Goal: Check status

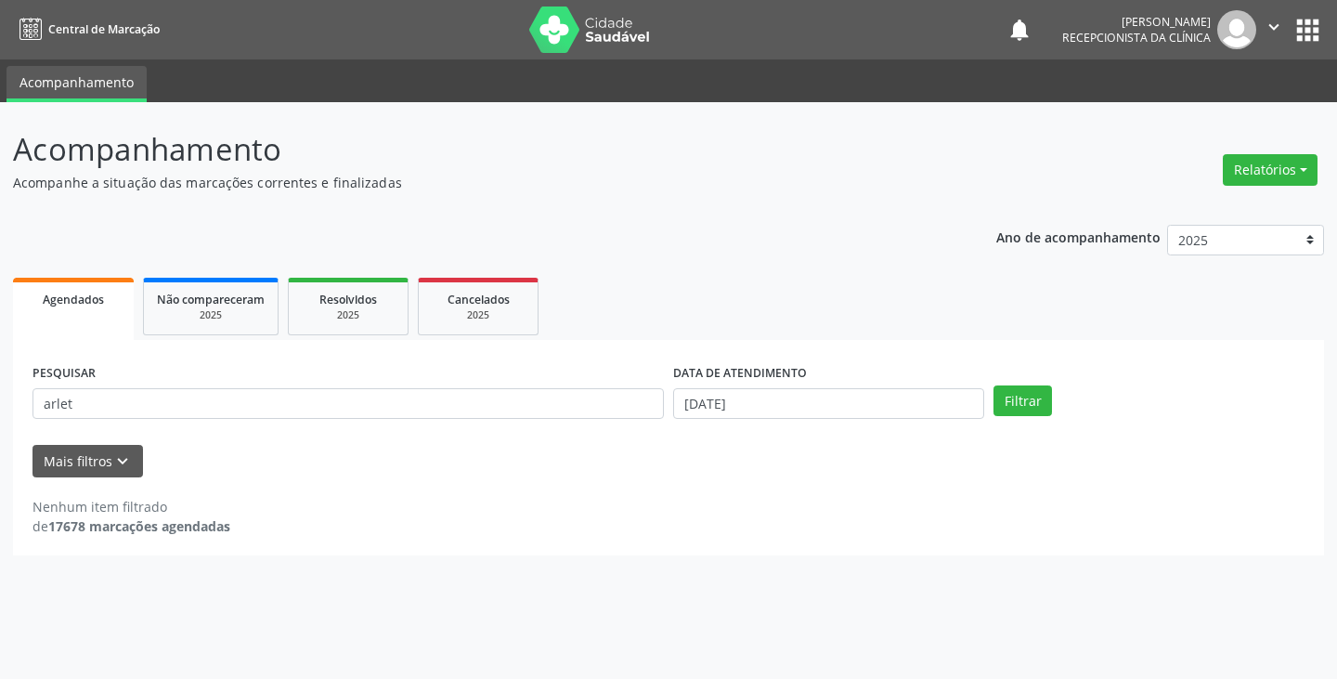
click at [546, 406] on input "arlet" at bounding box center [347, 404] width 631 height 32
type input "a"
type input "[PERSON_NAME]"
click at [993, 385] on button "Filtrar" at bounding box center [1022, 401] width 58 height 32
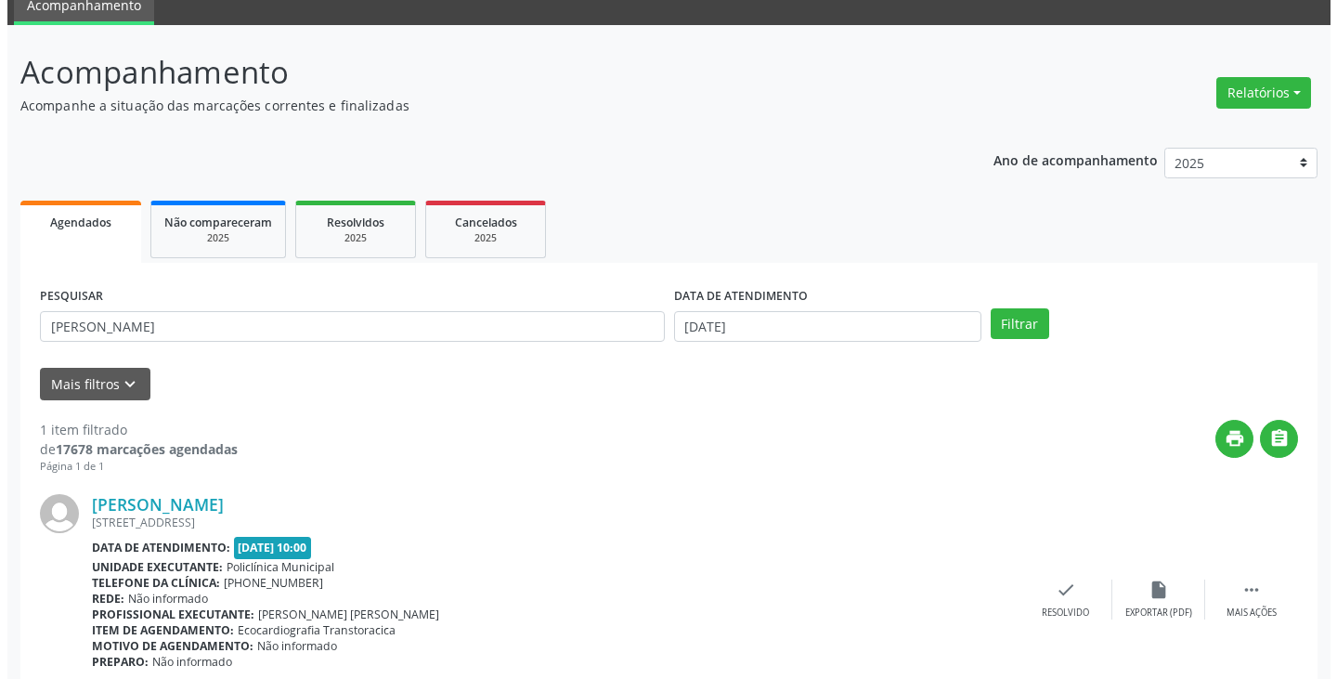
scroll to position [156, 0]
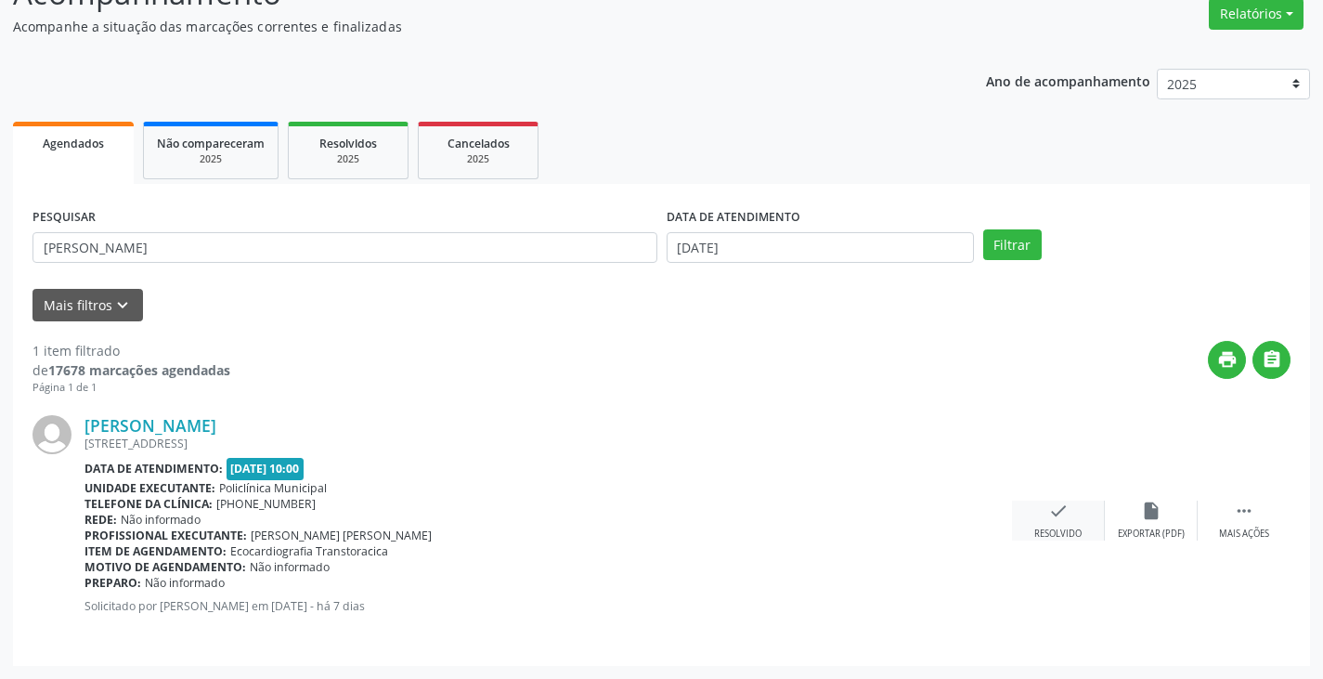
click at [1044, 514] on div "check Resolvido" at bounding box center [1058, 520] width 93 height 40
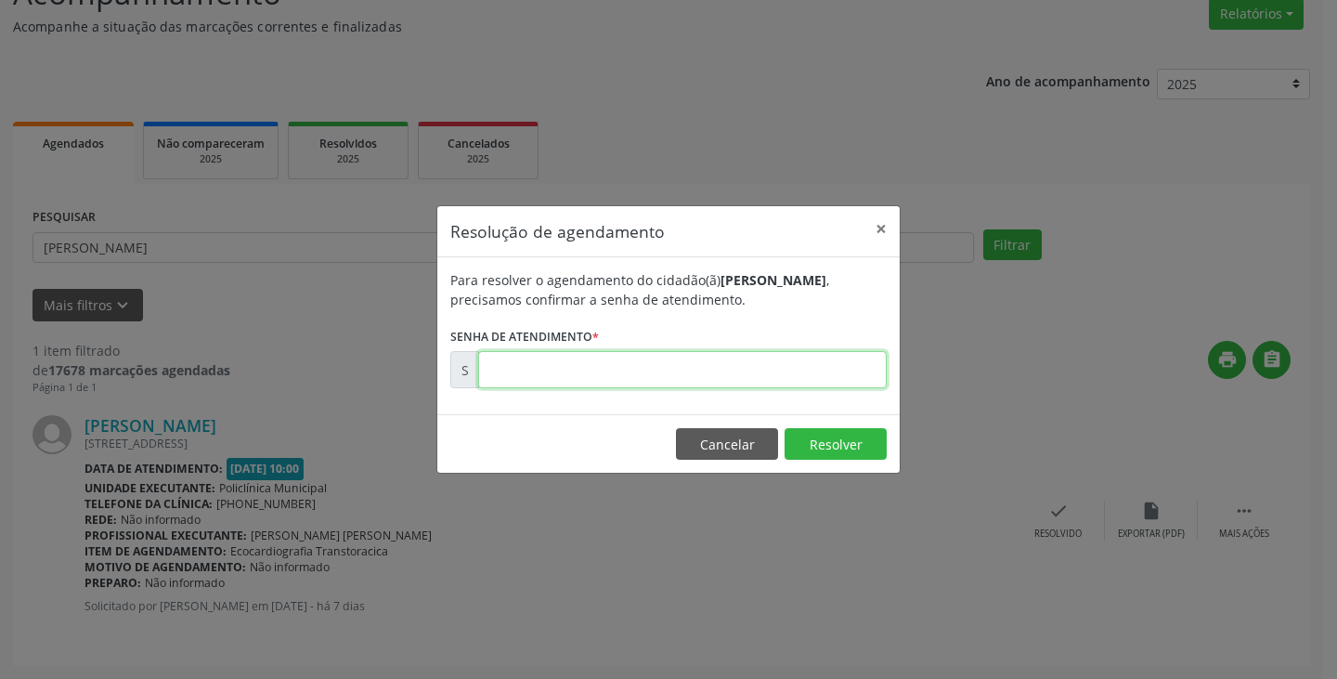
click at [828, 371] on input "text" at bounding box center [682, 369] width 408 height 37
type input "00000017"
click at [756, 446] on button "Cancelar" at bounding box center [727, 444] width 102 height 32
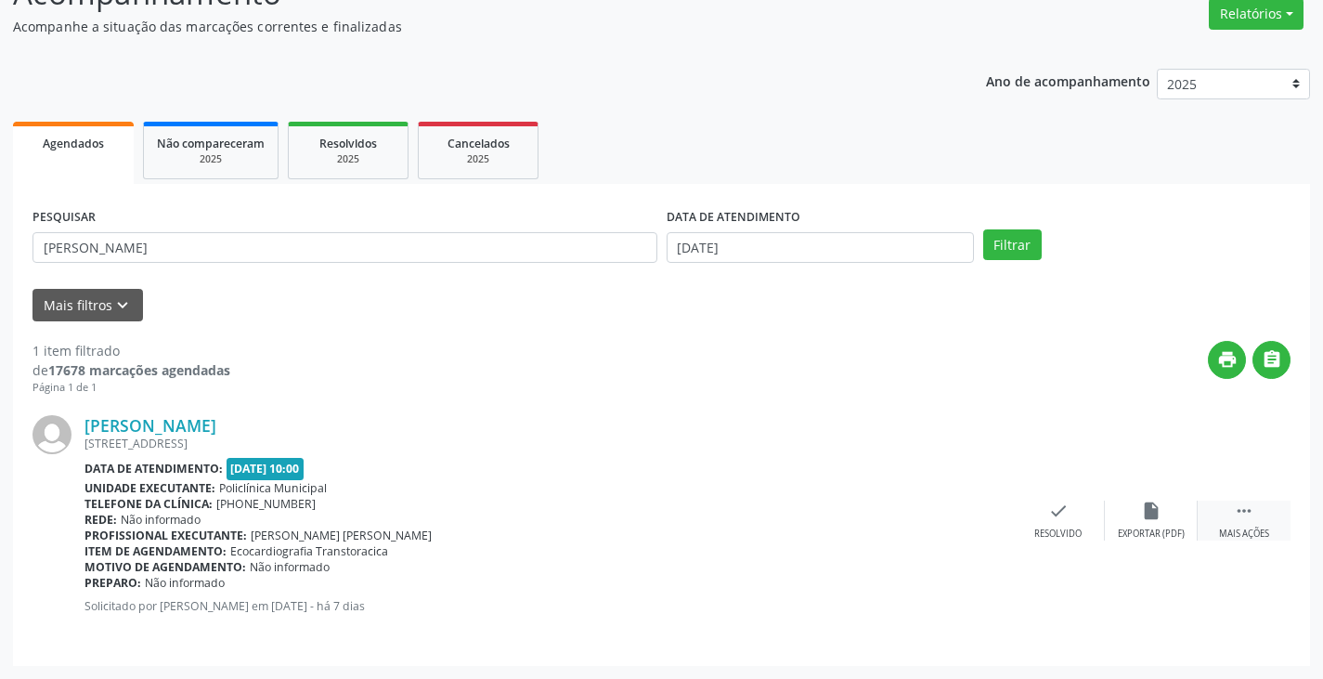
drag, startPoint x: 1249, startPoint y: 521, endPoint x: 1224, endPoint y: 523, distance: 25.1
click at [1248, 521] on icon "" at bounding box center [1244, 510] width 20 height 20
click at [975, 519] on icon "print" at bounding box center [965, 510] width 20 height 20
click at [782, 511] on icon "check" at bounding box center [779, 510] width 20 height 20
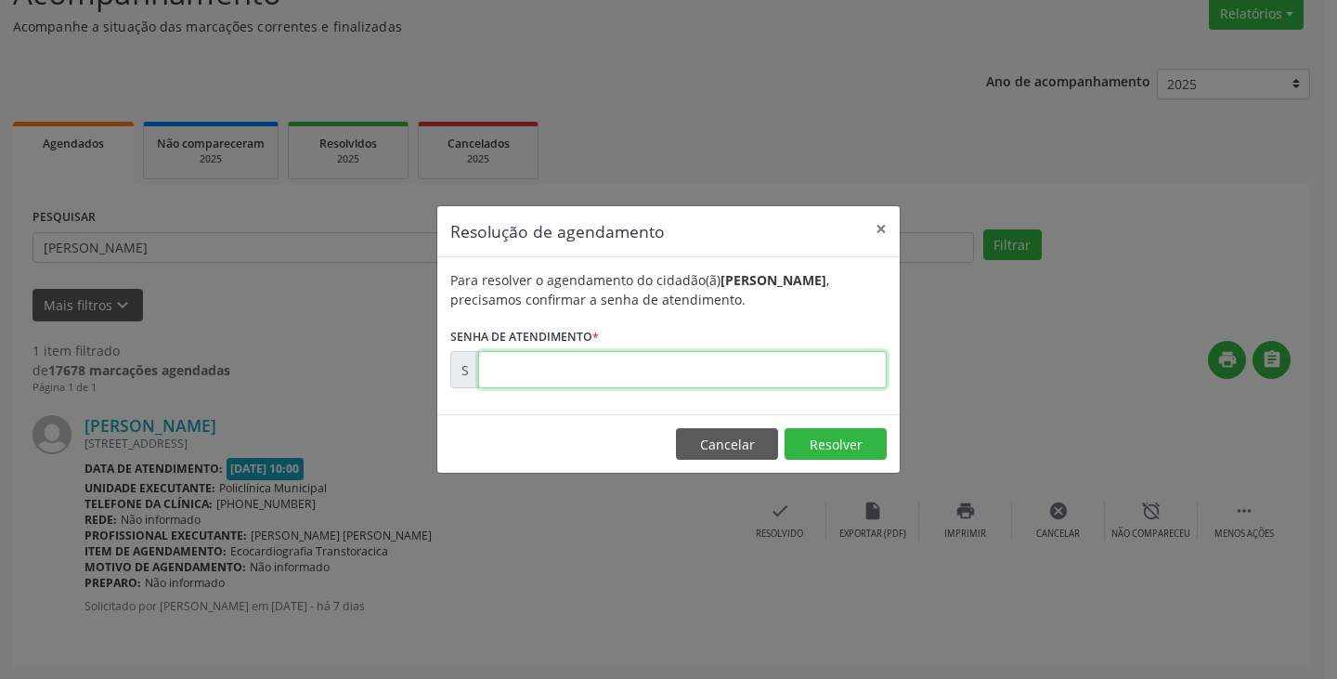
click at [652, 360] on input "text" at bounding box center [682, 369] width 408 height 37
paste input "00172833"
type input "00172833"
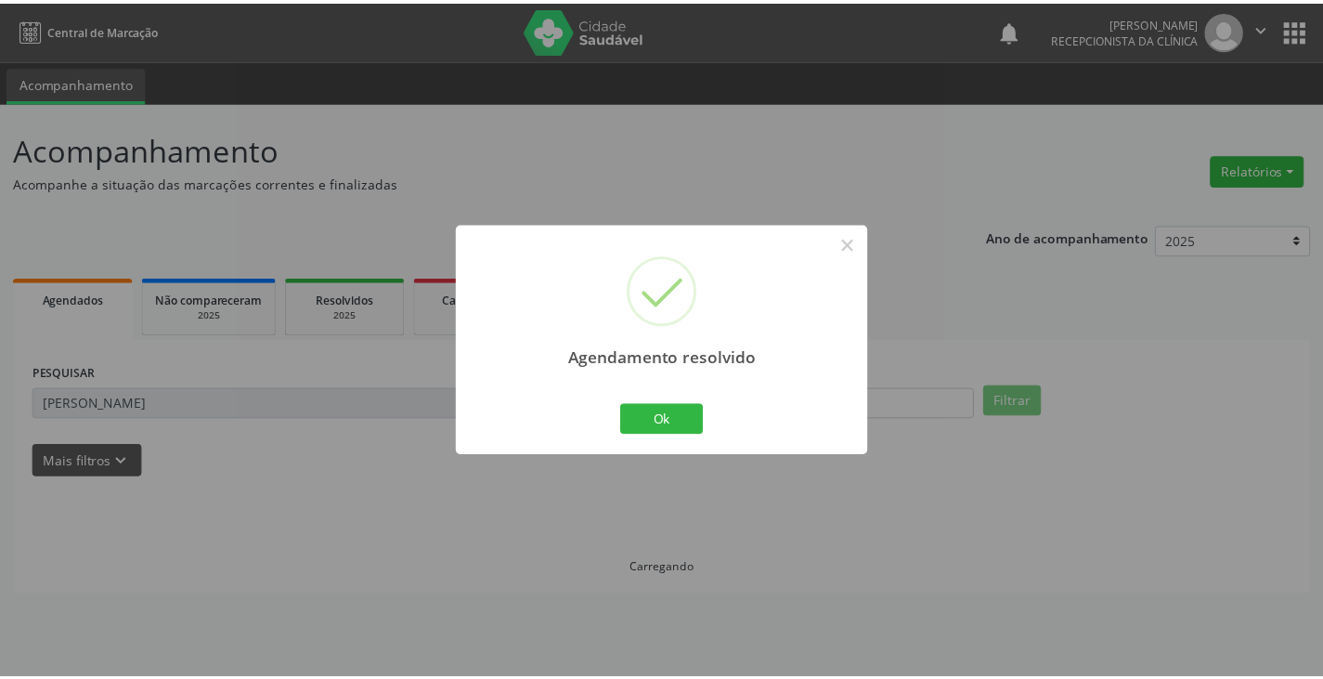
scroll to position [0, 0]
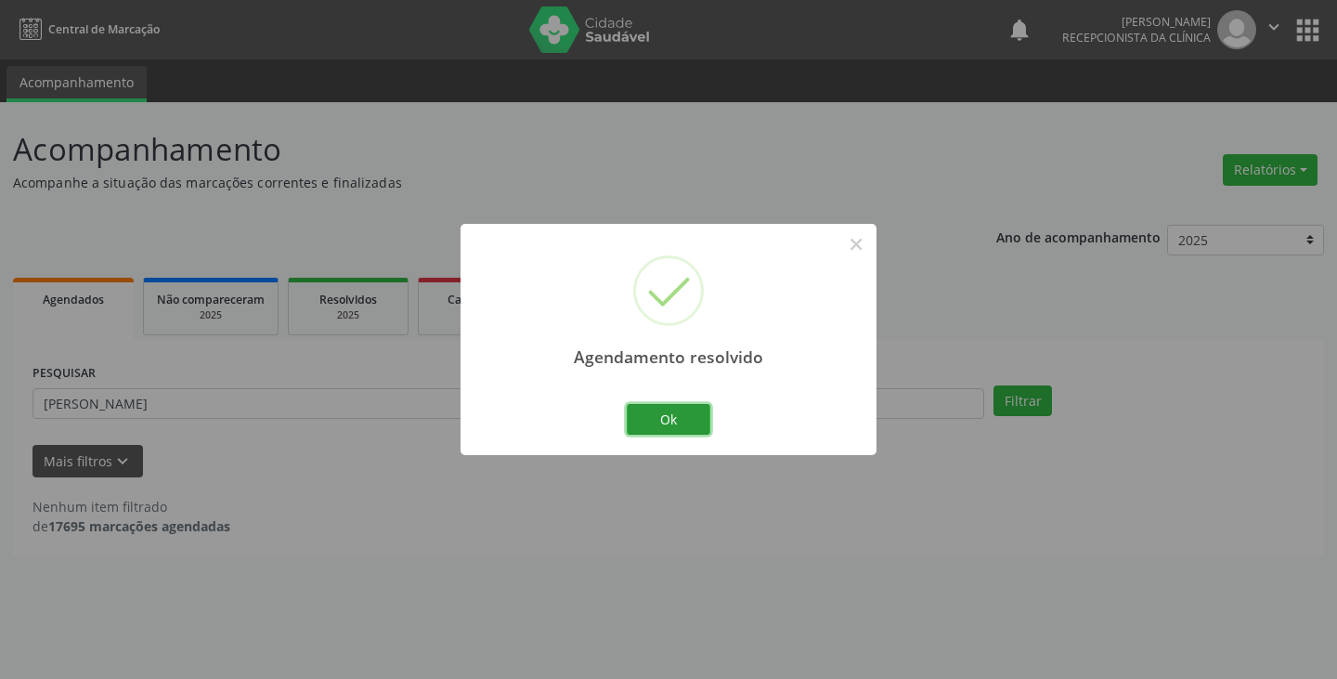
drag, startPoint x: 641, startPoint y: 424, endPoint x: 619, endPoint y: 408, distance: 27.3
click at [641, 421] on button "Ok" at bounding box center [669, 420] width 84 height 32
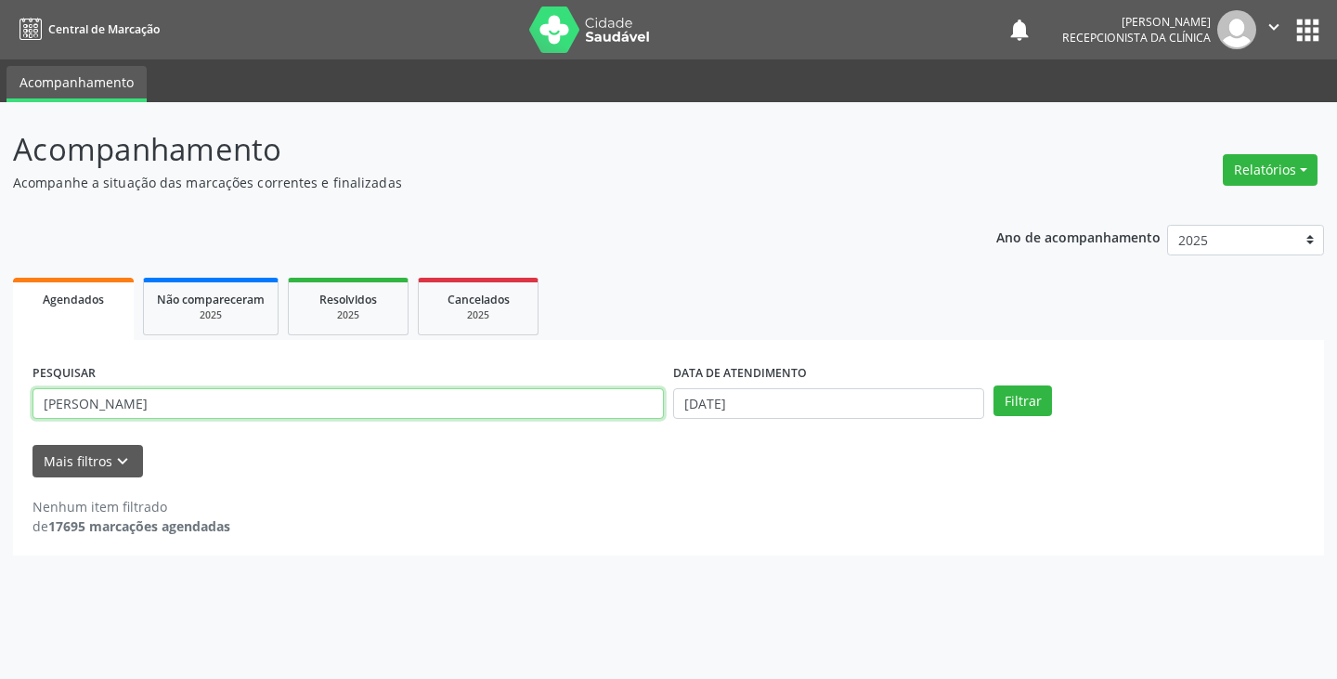
click at [600, 399] on input "[PERSON_NAME]" at bounding box center [347, 404] width 631 height 32
type input "m"
type input "nei"
click at [993, 385] on button "Filtrar" at bounding box center [1022, 401] width 58 height 32
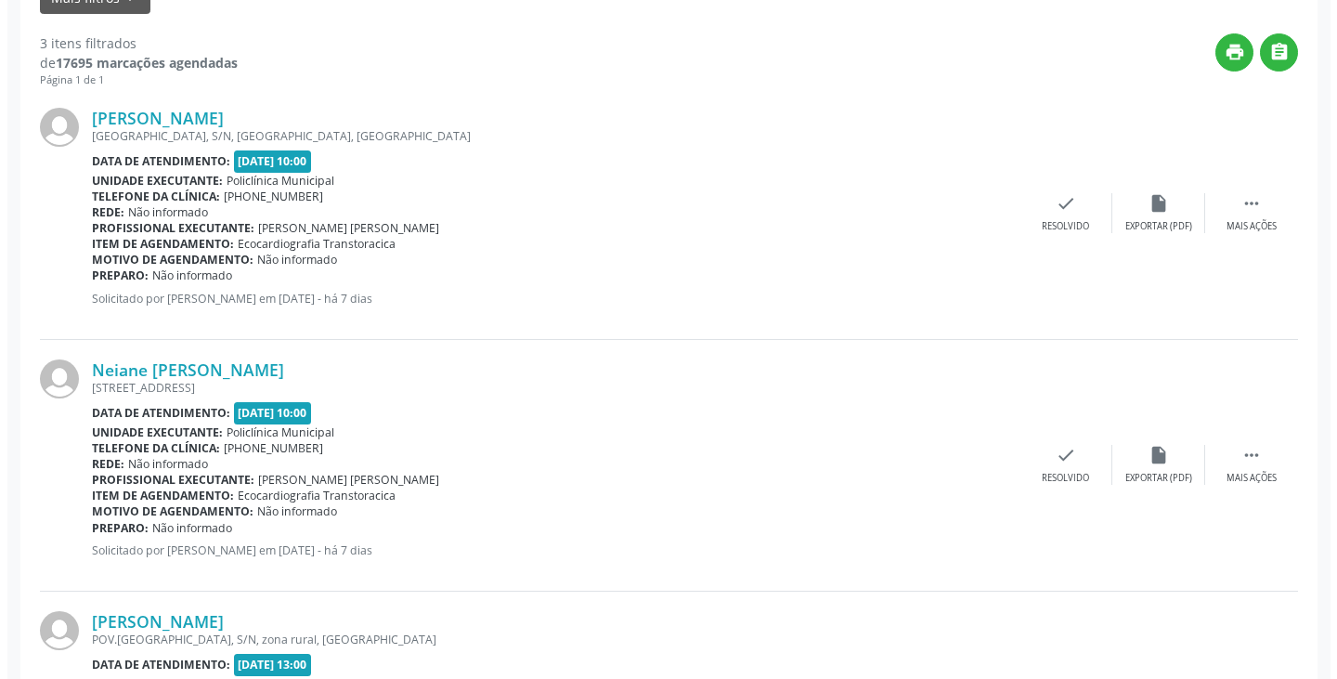
scroll to position [464, 0]
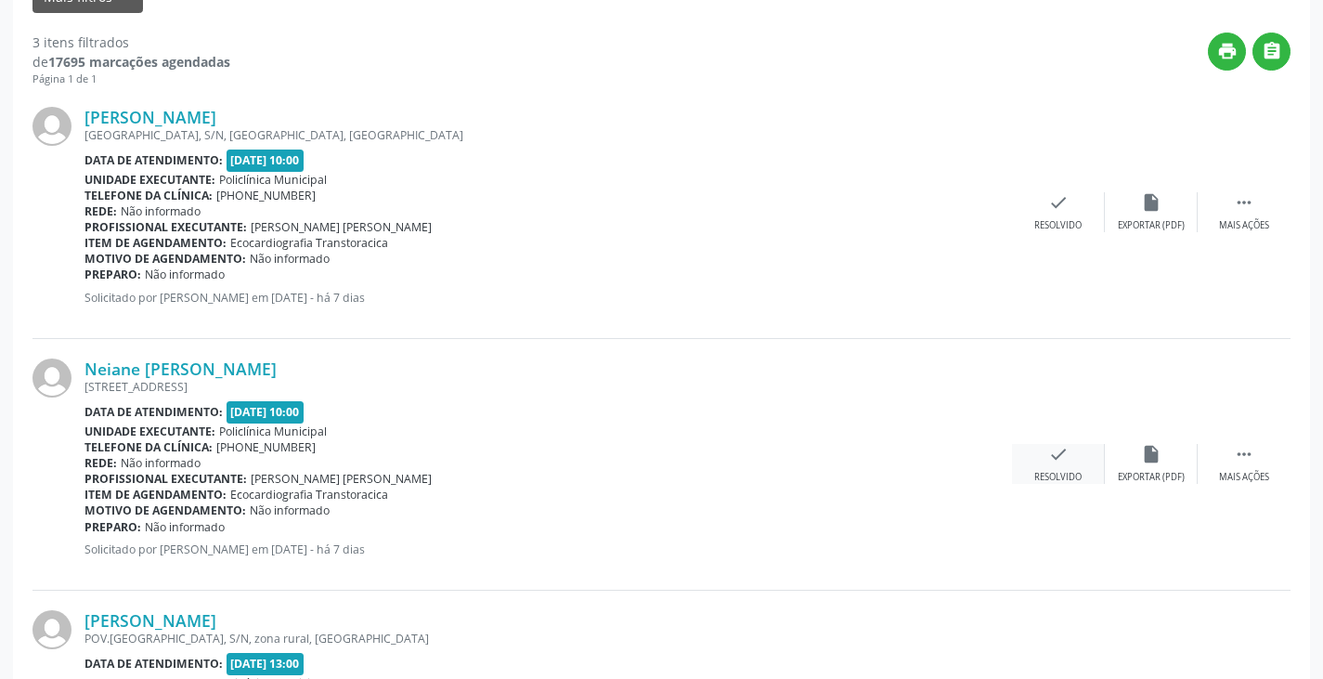
click at [1050, 466] on div "check Resolvido" at bounding box center [1058, 464] width 93 height 40
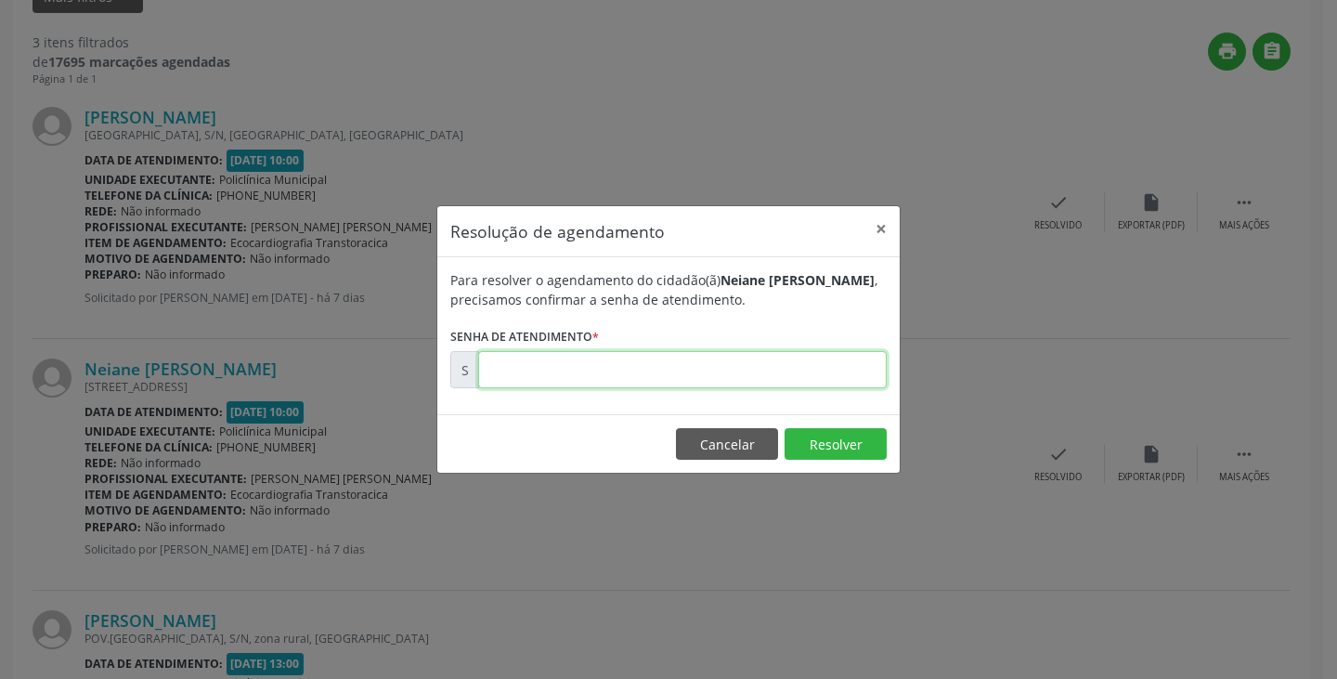
click at [834, 378] on input "text" at bounding box center [682, 369] width 408 height 37
type input "00172814"
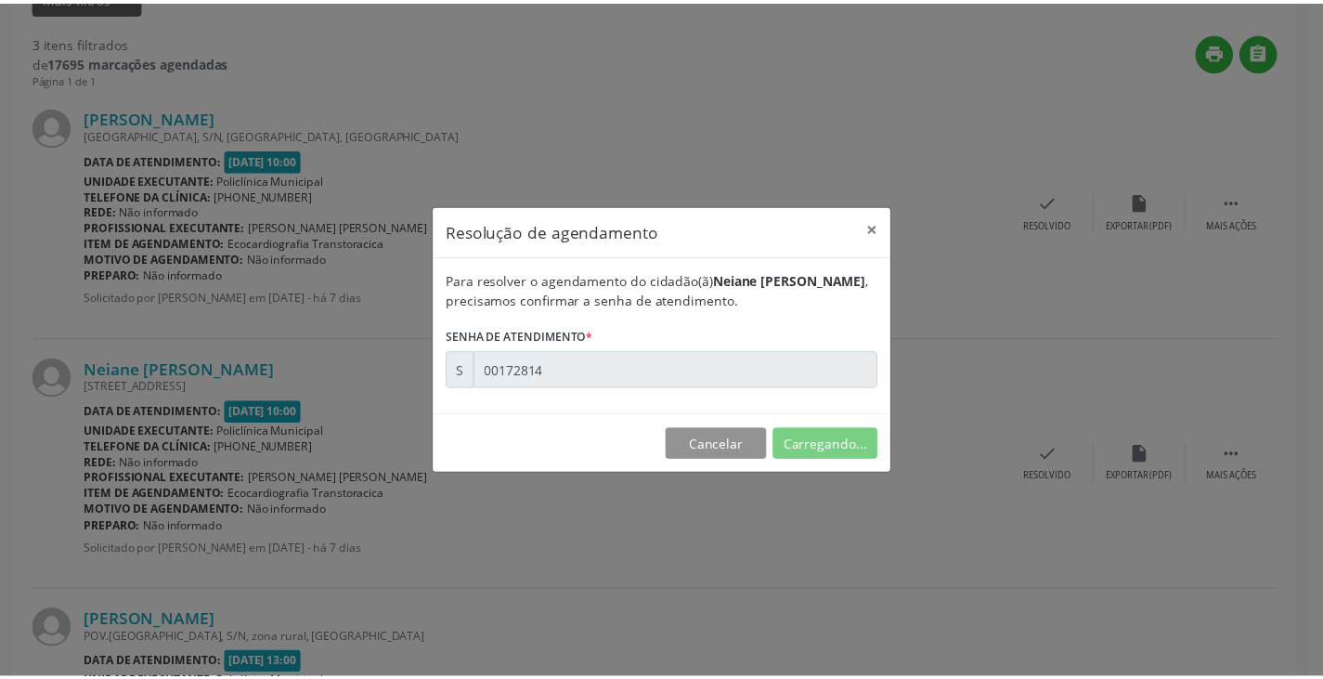
scroll to position [0, 0]
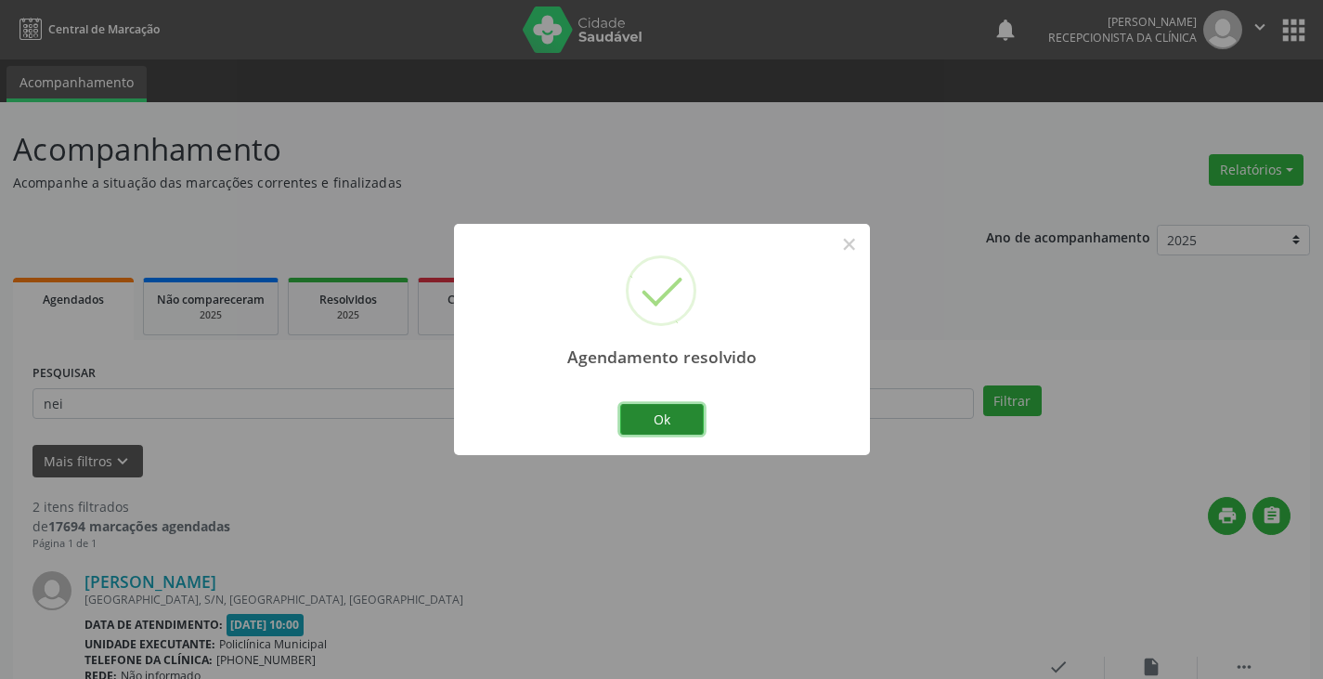
click at [627, 407] on button "Ok" at bounding box center [662, 420] width 84 height 32
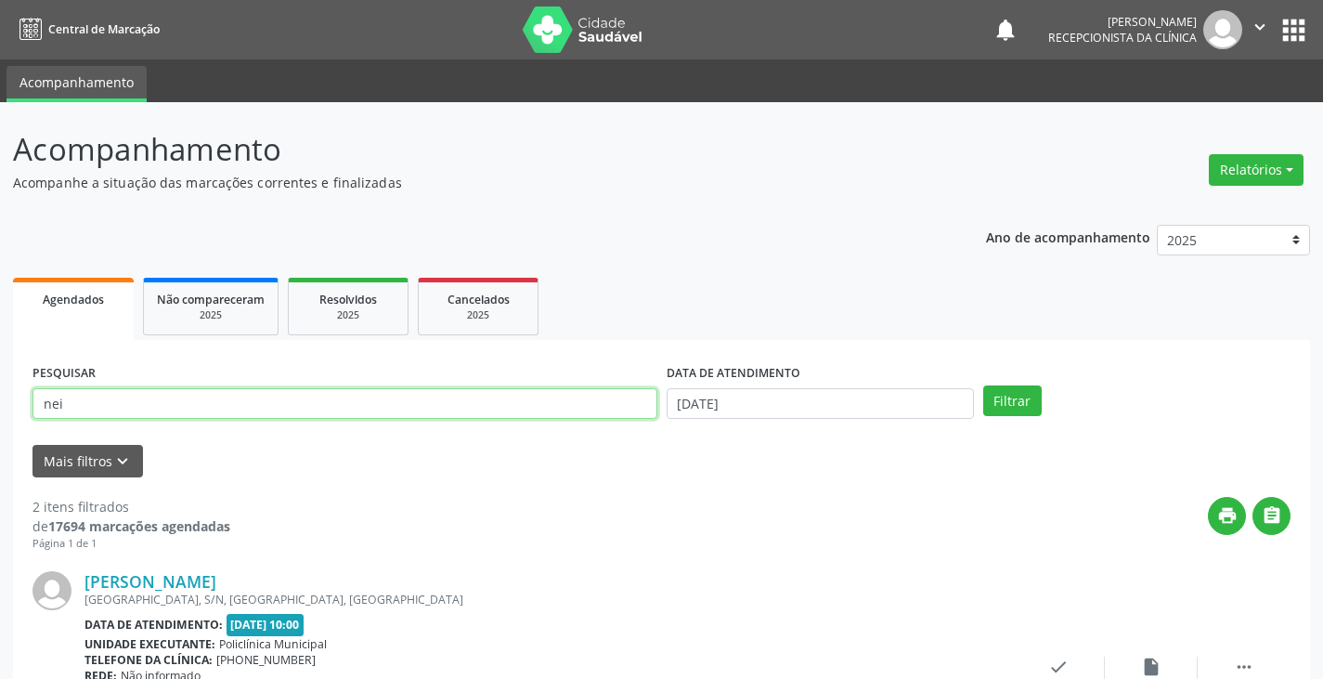
click at [584, 404] on input "nei" at bounding box center [344, 404] width 625 height 32
type input "n"
click at [983, 385] on button "Filtrar" at bounding box center [1012, 401] width 58 height 32
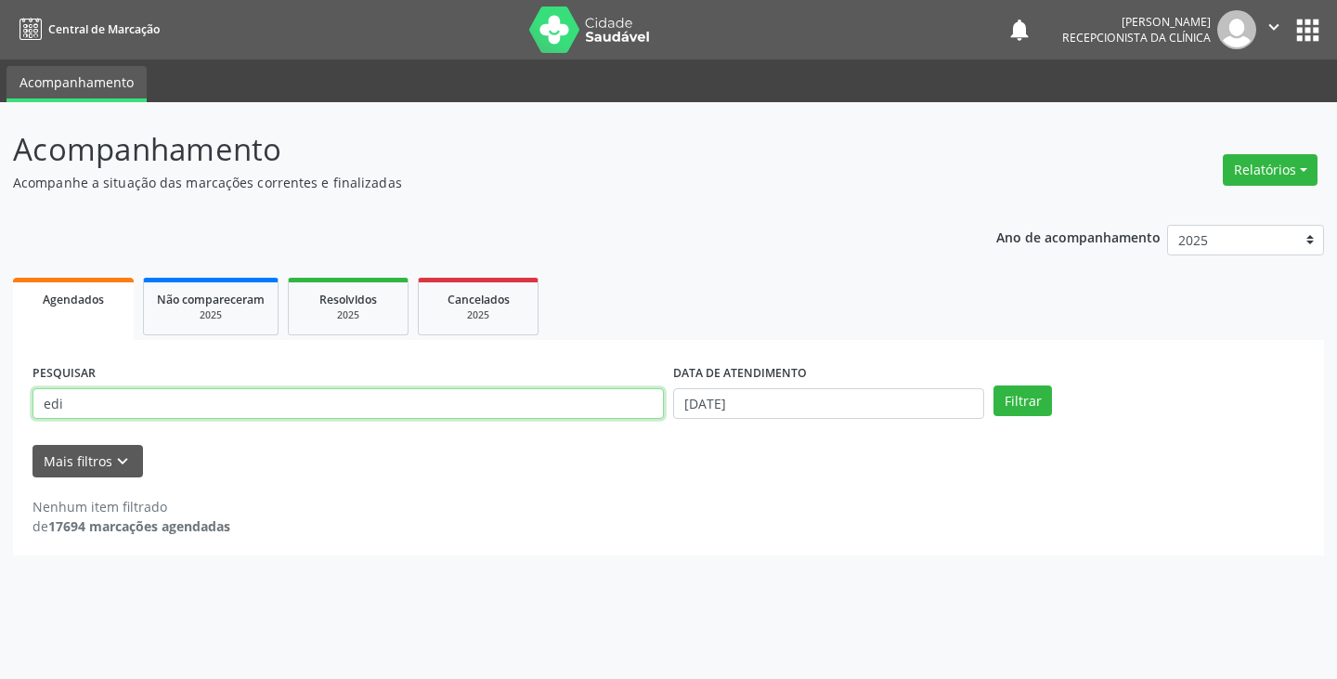
click at [592, 407] on input "edi" at bounding box center [347, 404] width 631 height 32
type input "e"
type input "[PERSON_NAME]"
click at [993, 385] on button "Filtrar" at bounding box center [1022, 401] width 58 height 32
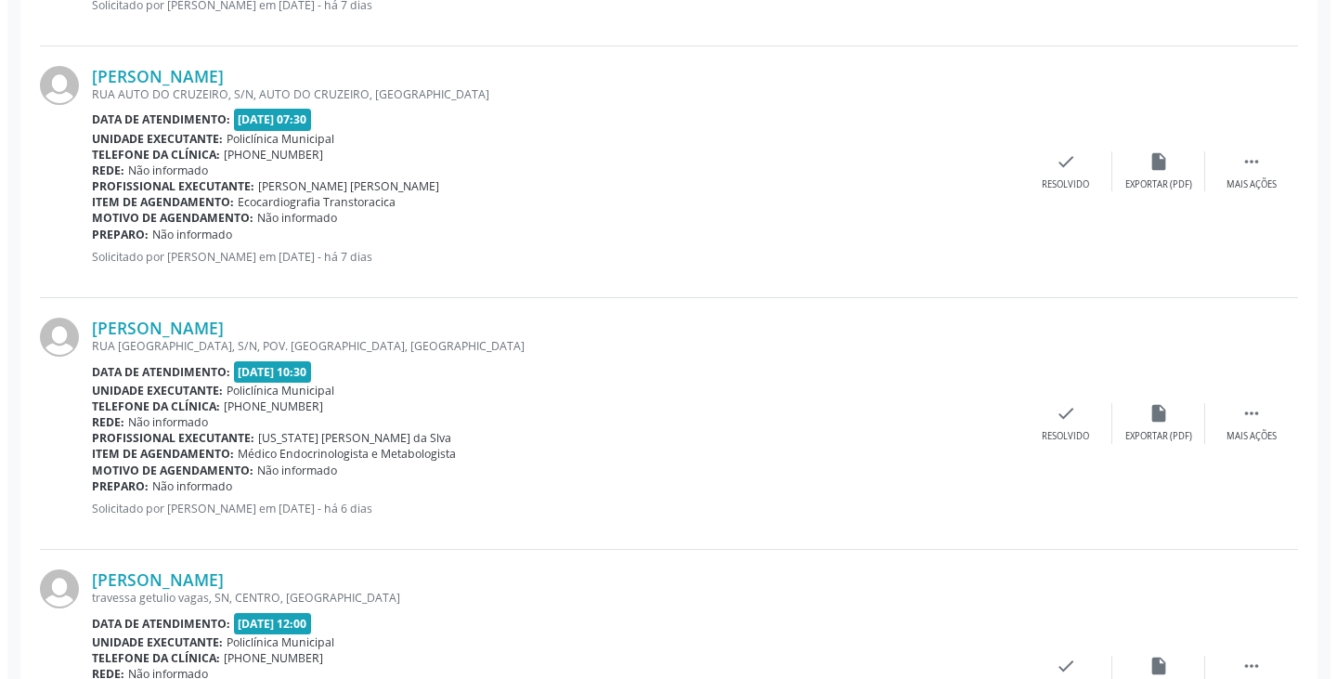
scroll to position [1021, 0]
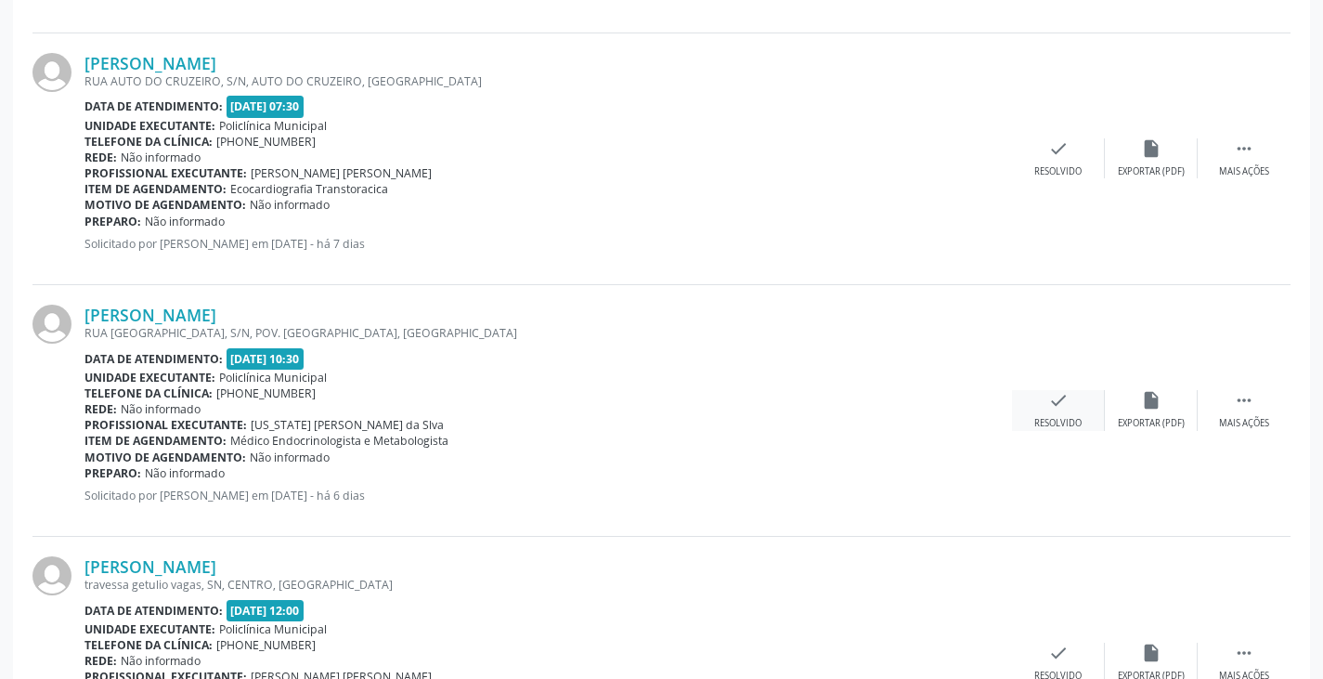
click at [1058, 407] on icon "check" at bounding box center [1058, 400] width 20 height 20
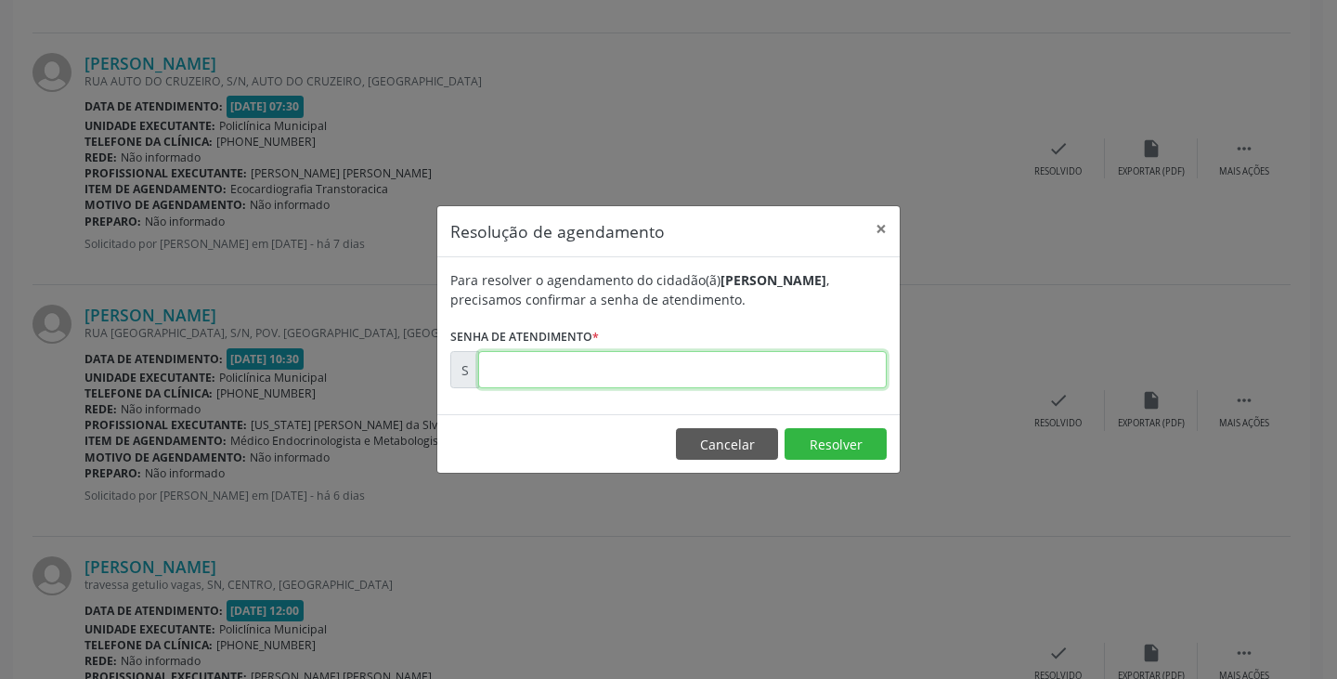
click at [852, 369] on input "text" at bounding box center [682, 369] width 408 height 37
type input "00172898"
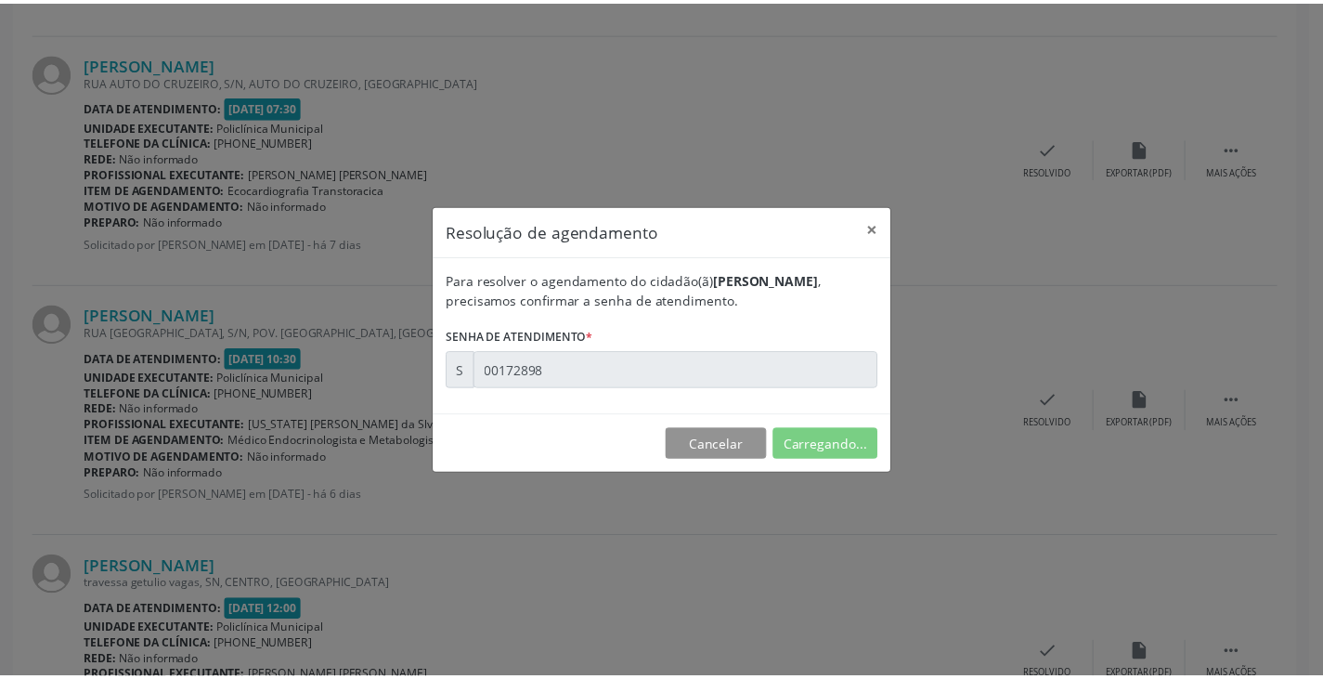
scroll to position [0, 0]
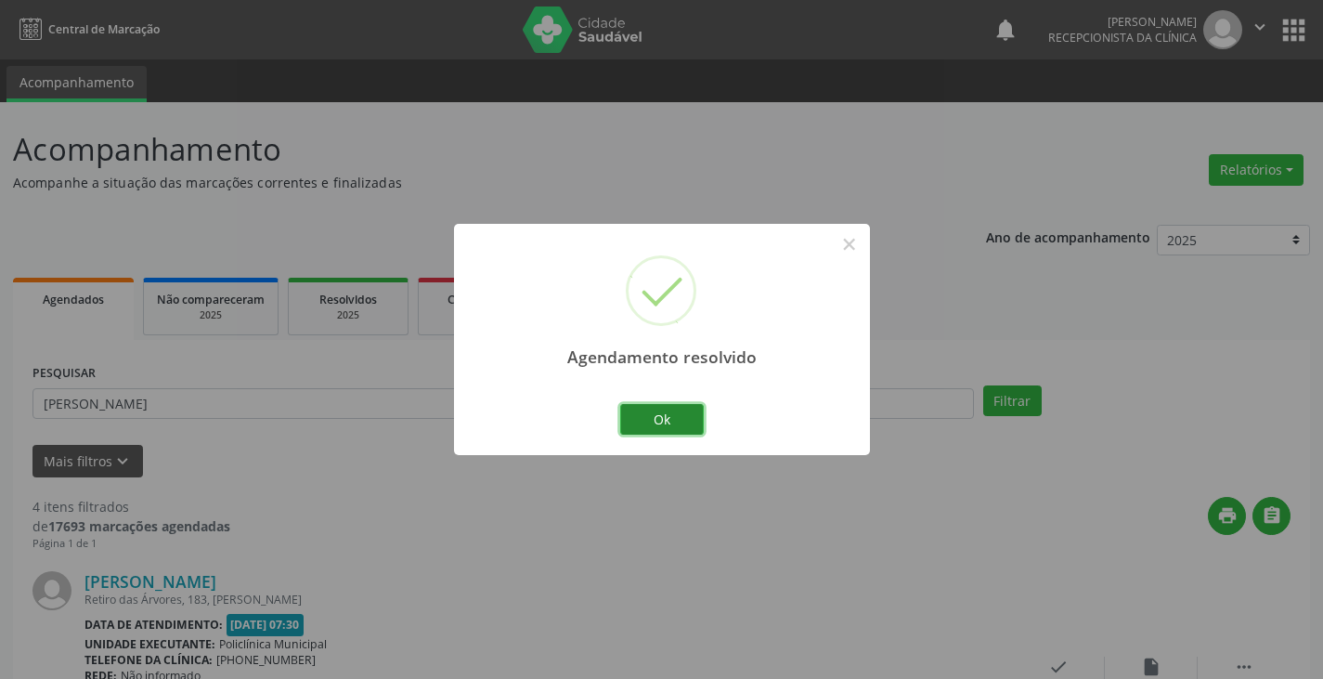
click at [665, 418] on button "Ok" at bounding box center [662, 420] width 84 height 32
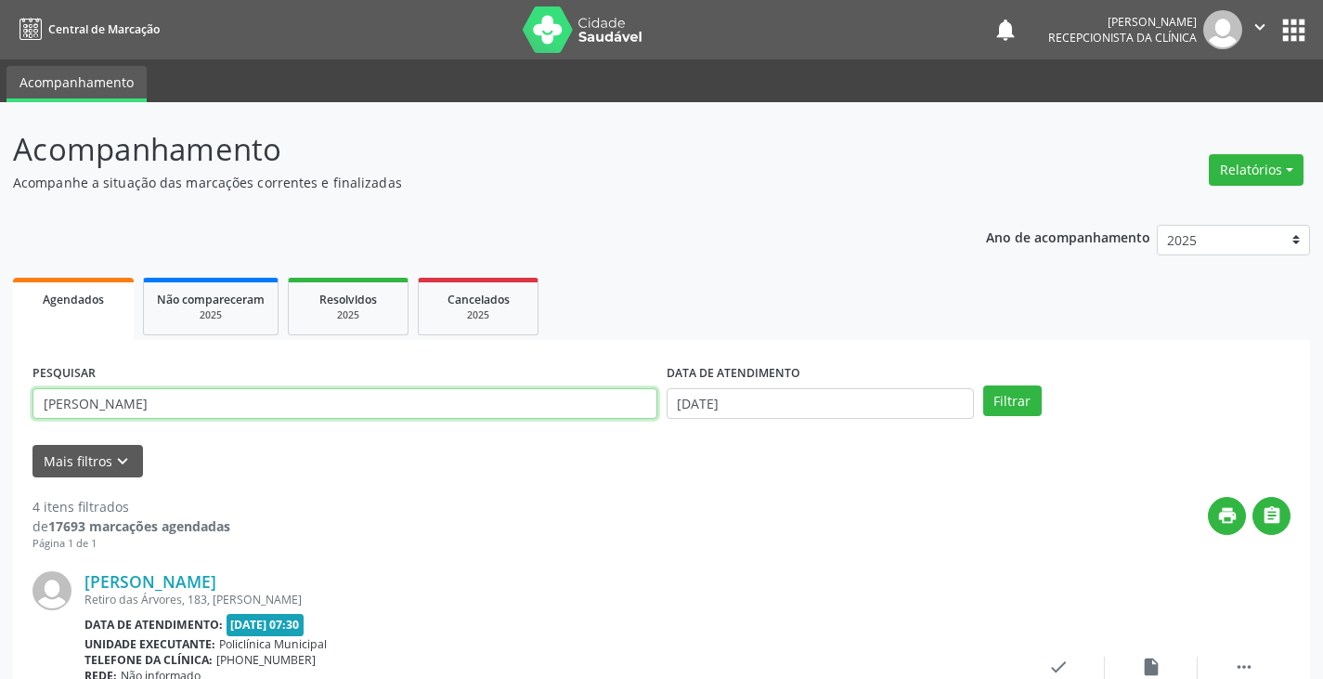
click at [628, 416] on input "[PERSON_NAME]" at bounding box center [344, 404] width 625 height 32
type input "j"
type input "siv"
click at [983, 385] on button "Filtrar" at bounding box center [1012, 401] width 58 height 32
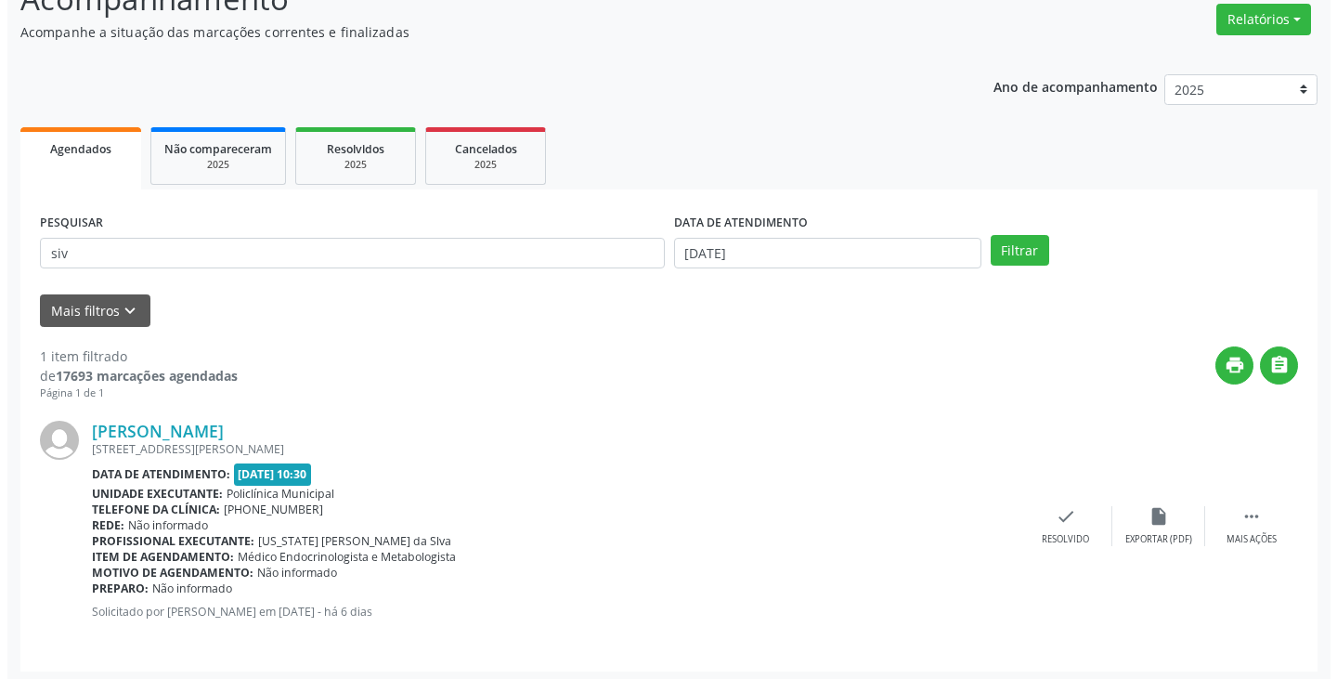
scroll to position [156, 0]
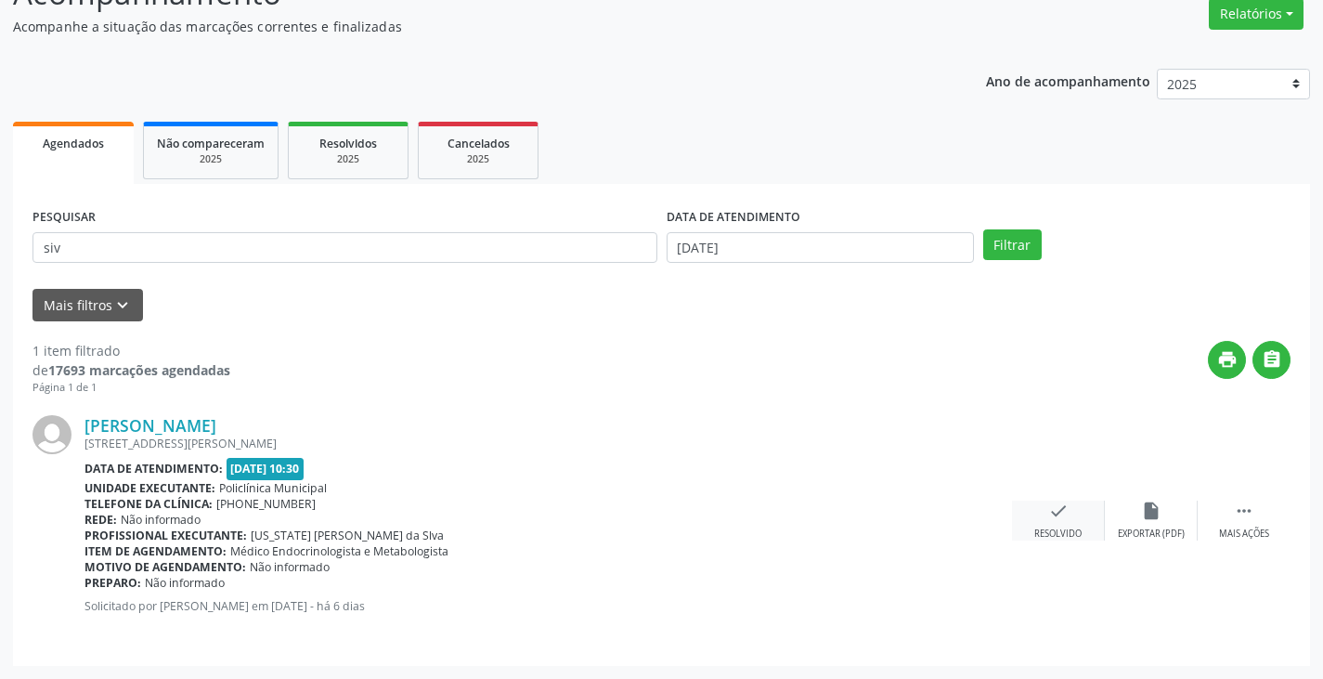
click at [1054, 505] on icon "check" at bounding box center [1058, 510] width 20 height 20
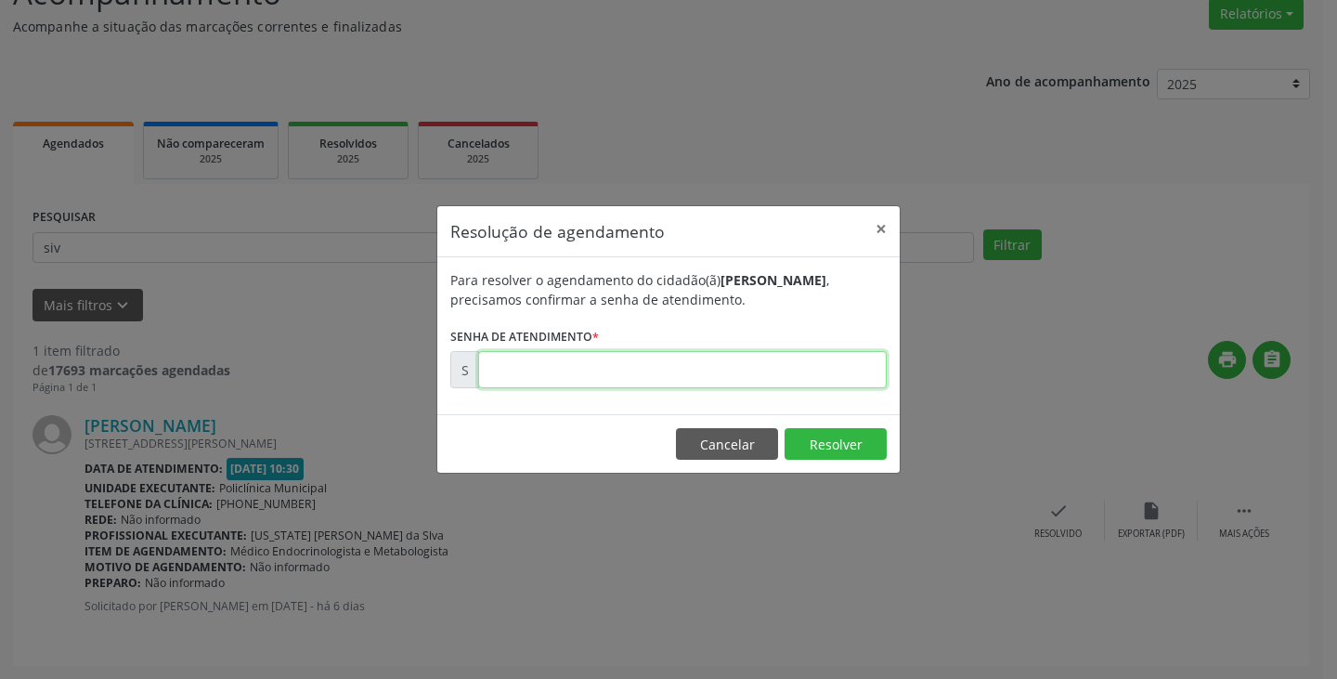
click at [754, 362] on input "text" at bounding box center [682, 369] width 408 height 37
type input "00172981"
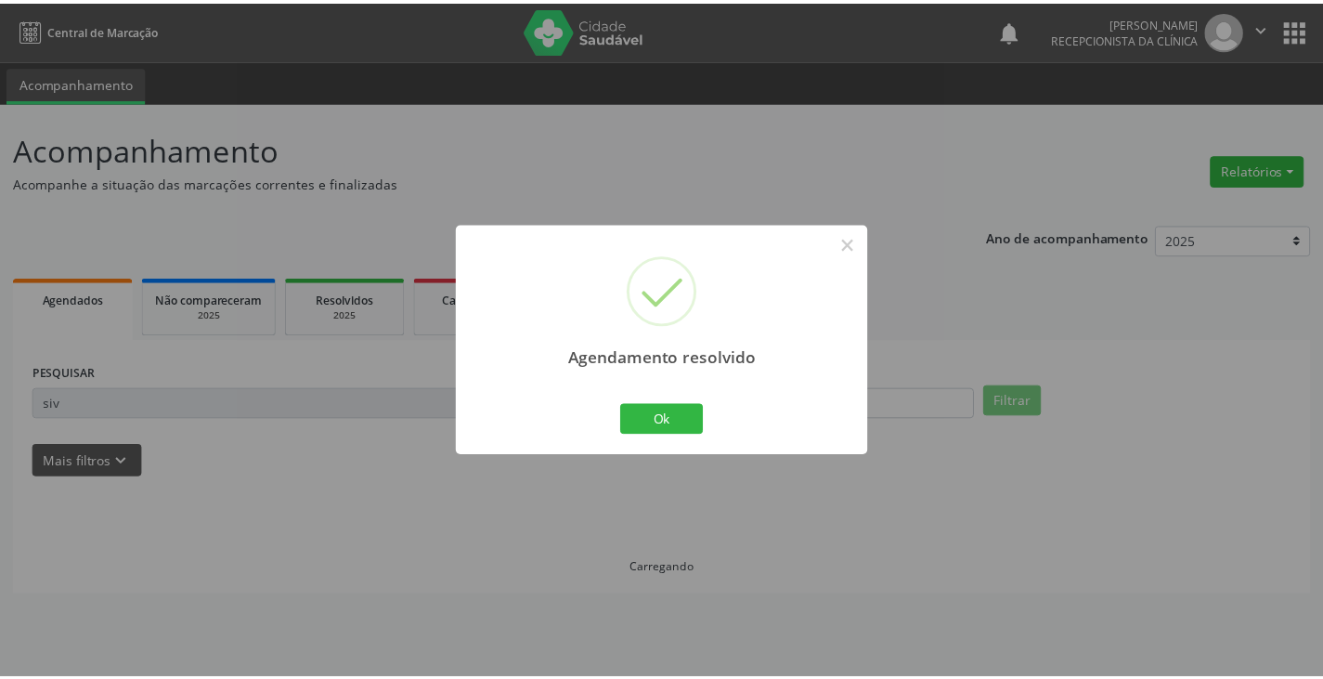
scroll to position [0, 0]
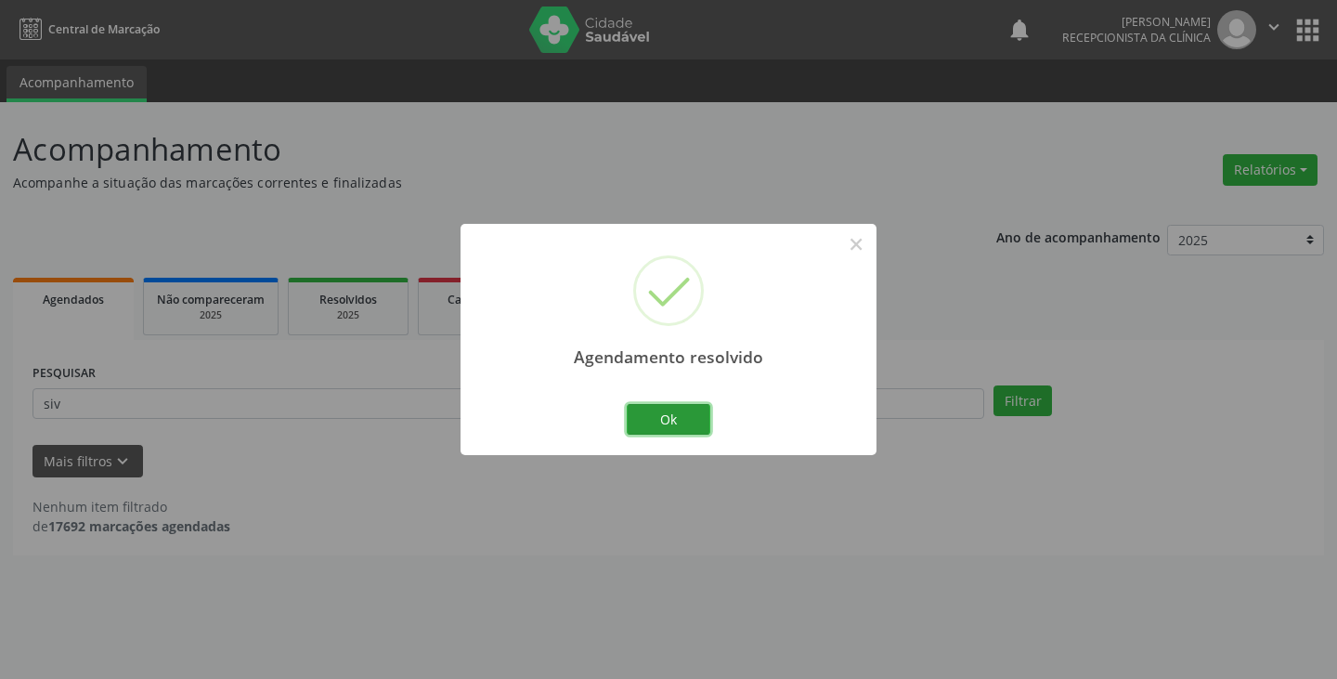
drag, startPoint x: 663, startPoint y: 424, endPoint x: 610, endPoint y: 411, distance: 54.5
click at [663, 425] on button "Ok" at bounding box center [669, 420] width 84 height 32
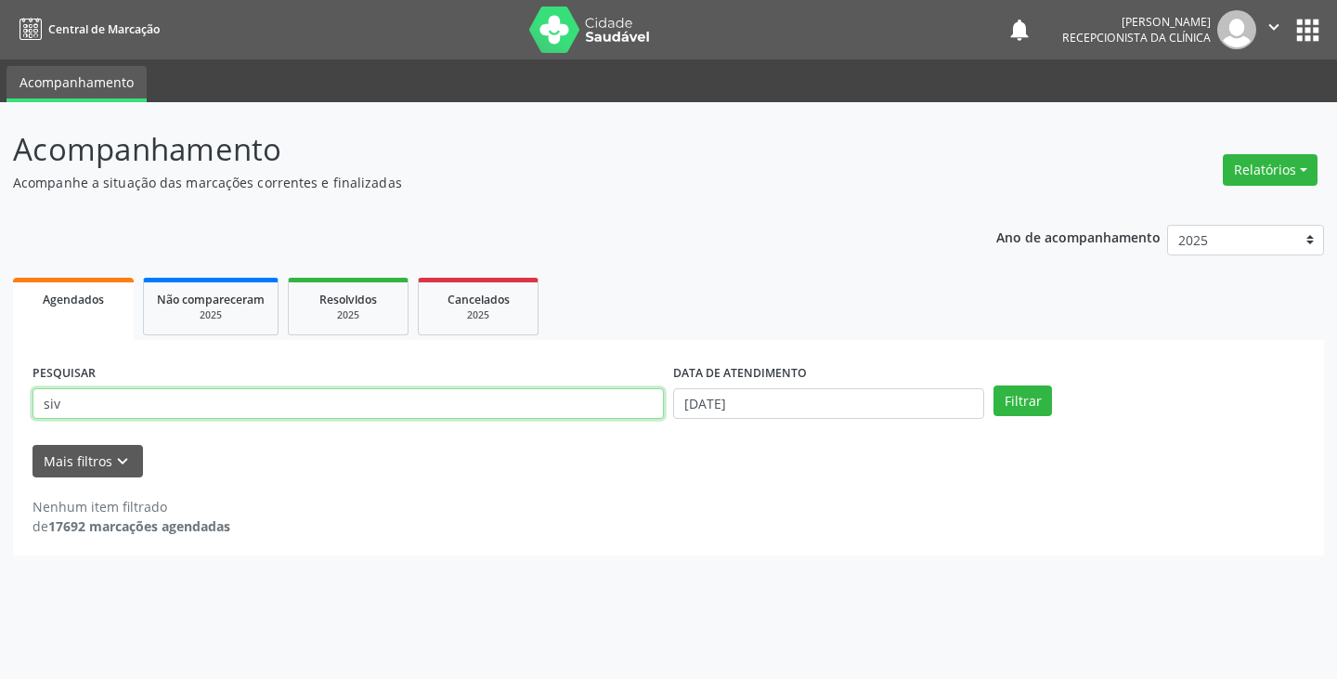
click at [606, 409] on input "siv" at bounding box center [347, 404] width 631 height 32
type input "s"
click at [993, 385] on button "Filtrar" at bounding box center [1022, 401] width 58 height 32
click at [581, 406] on input "arl" at bounding box center [347, 404] width 631 height 32
click at [993, 385] on button "Filtrar" at bounding box center [1022, 401] width 58 height 32
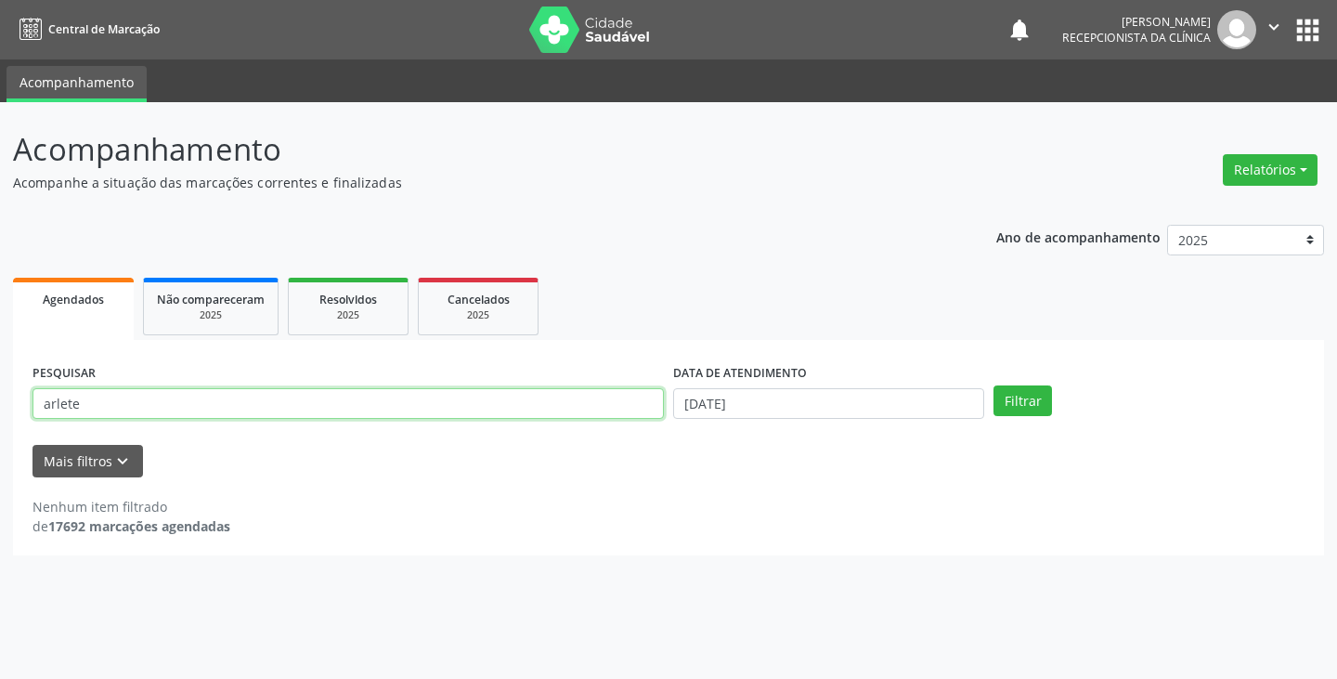
click at [601, 403] on input "arlete" at bounding box center [347, 404] width 631 height 32
click at [993, 385] on button "Filtrar" at bounding box center [1022, 401] width 58 height 32
click at [660, 413] on input "aelias" at bounding box center [347, 404] width 631 height 32
type input "a"
type input "[PERSON_NAME]"
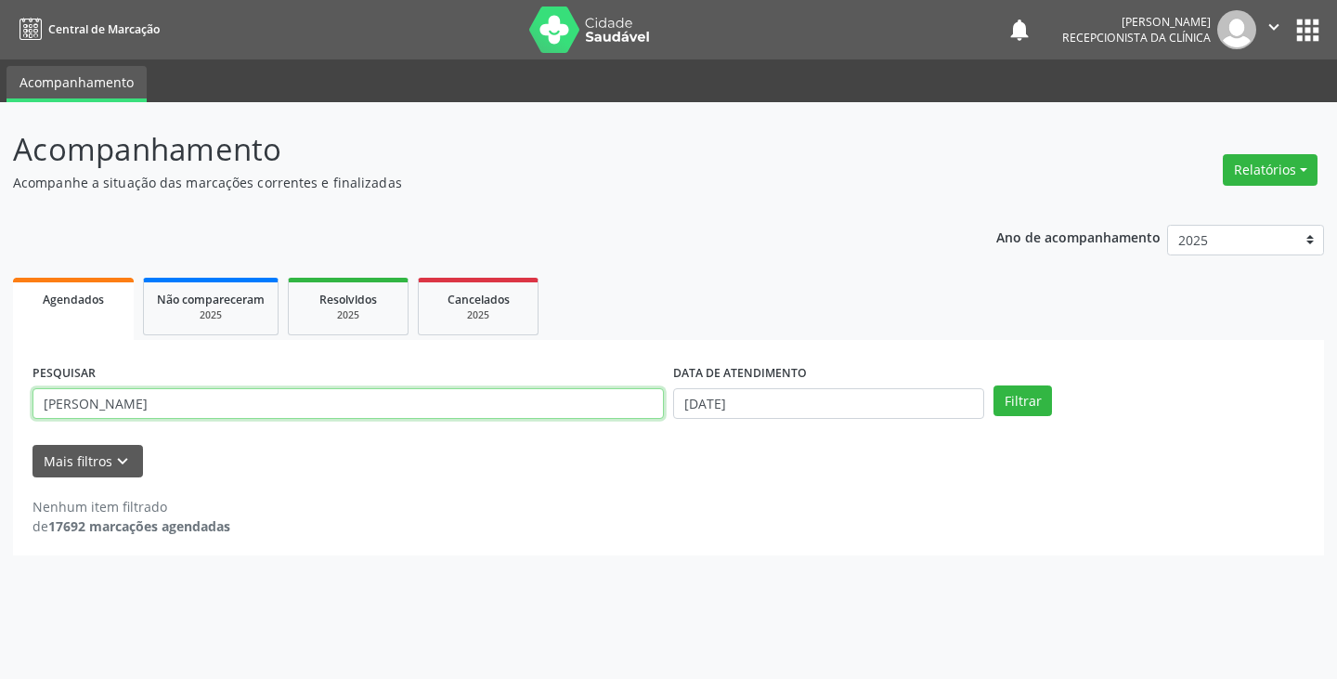
click at [993, 385] on button "Filtrar" at bounding box center [1022, 401] width 58 height 32
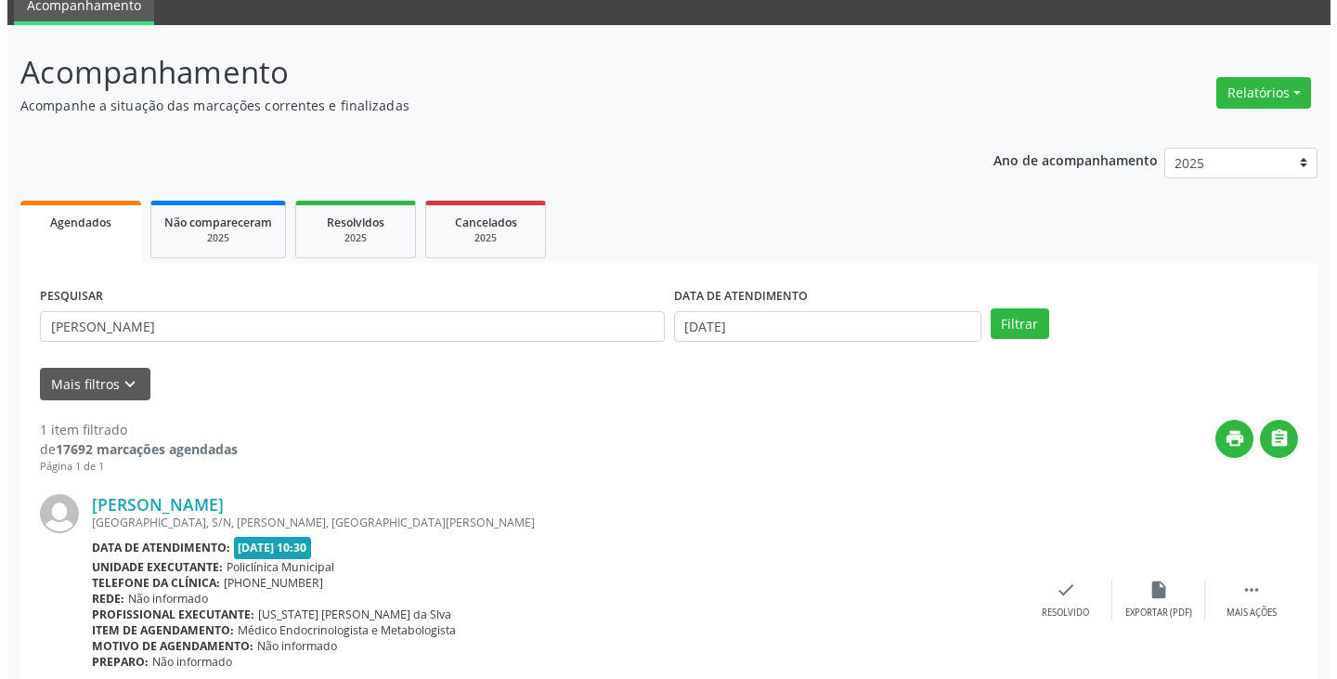
scroll to position [156, 0]
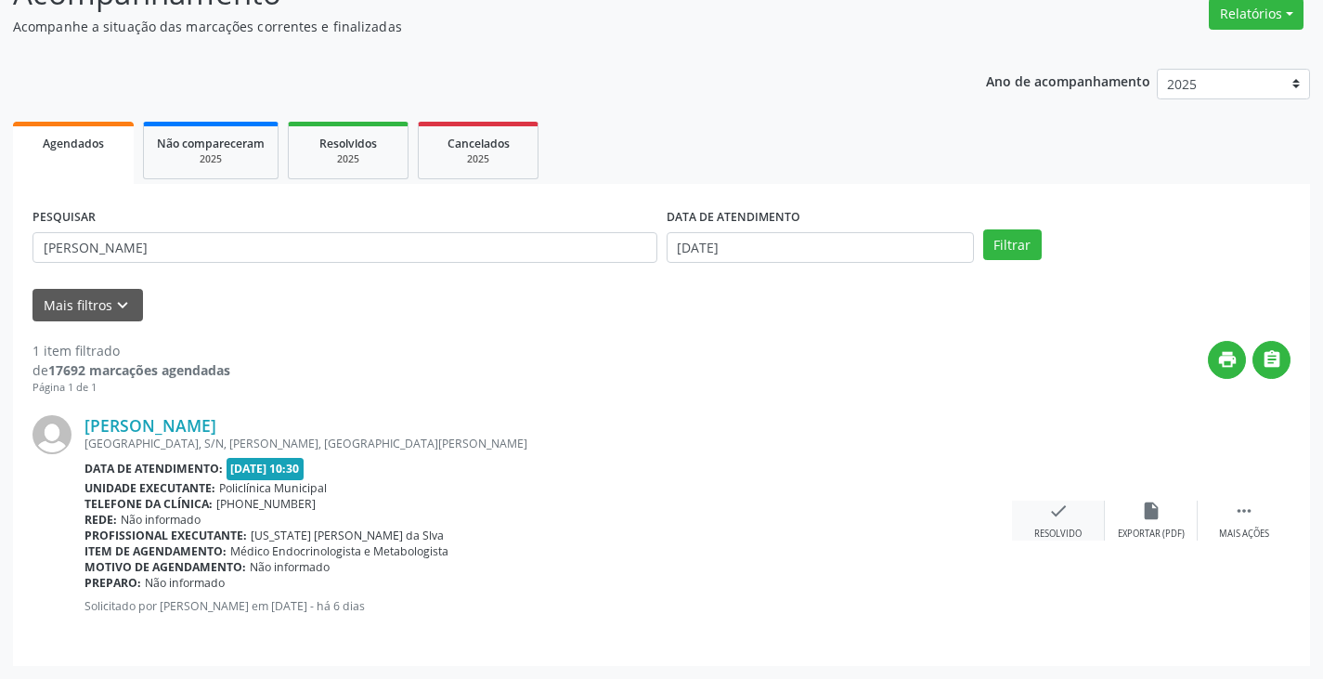
click at [1062, 522] on div "check Resolvido" at bounding box center [1058, 520] width 93 height 40
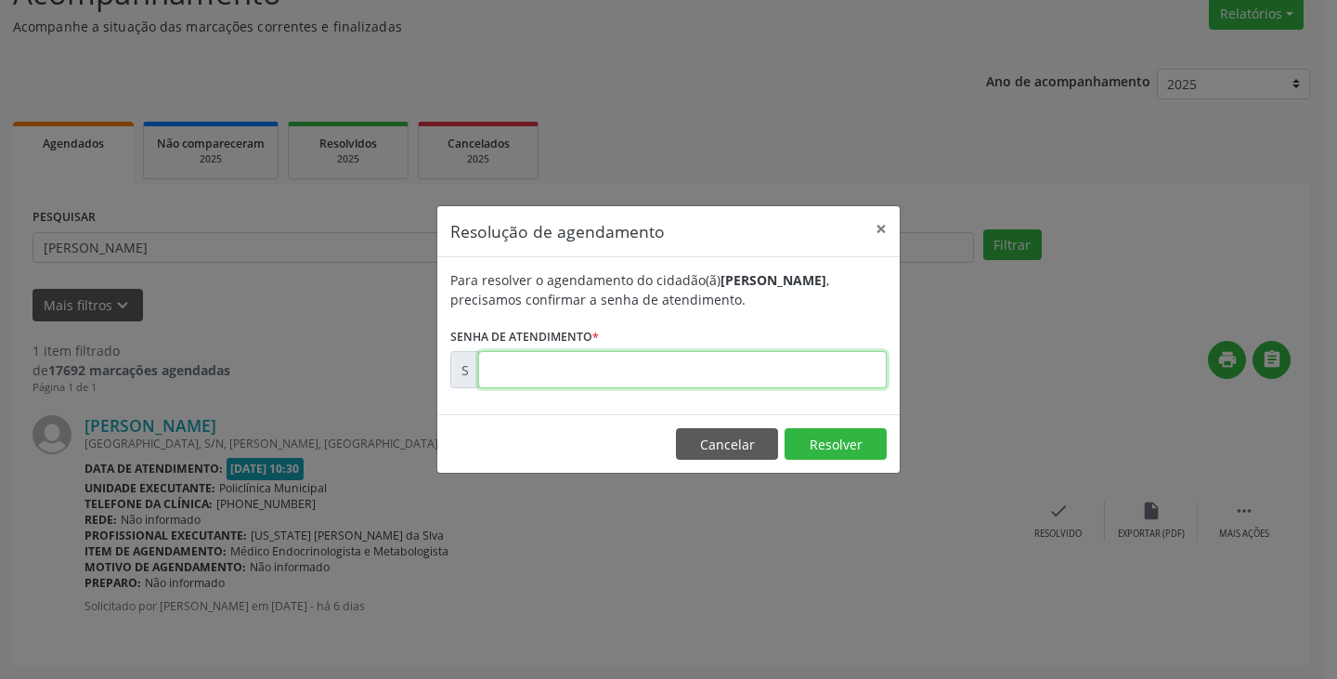
click at [826, 371] on input "text" at bounding box center [682, 369] width 408 height 37
type input "00173026"
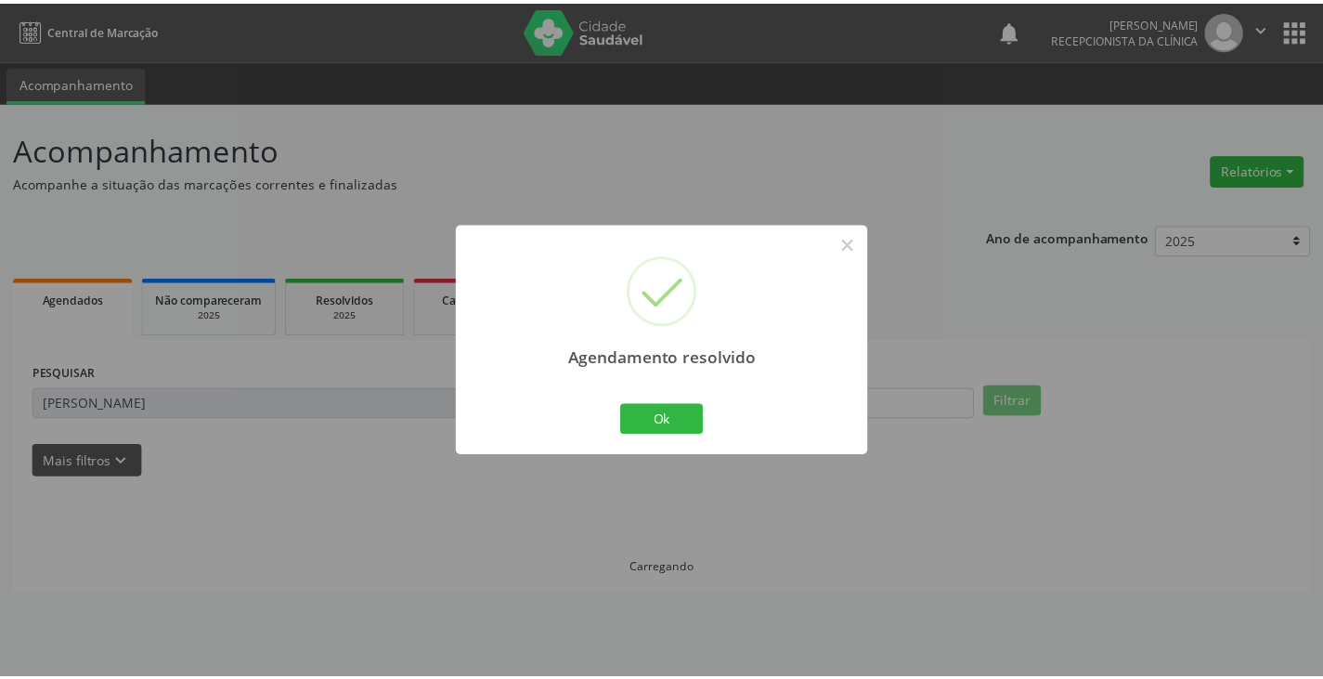
scroll to position [0, 0]
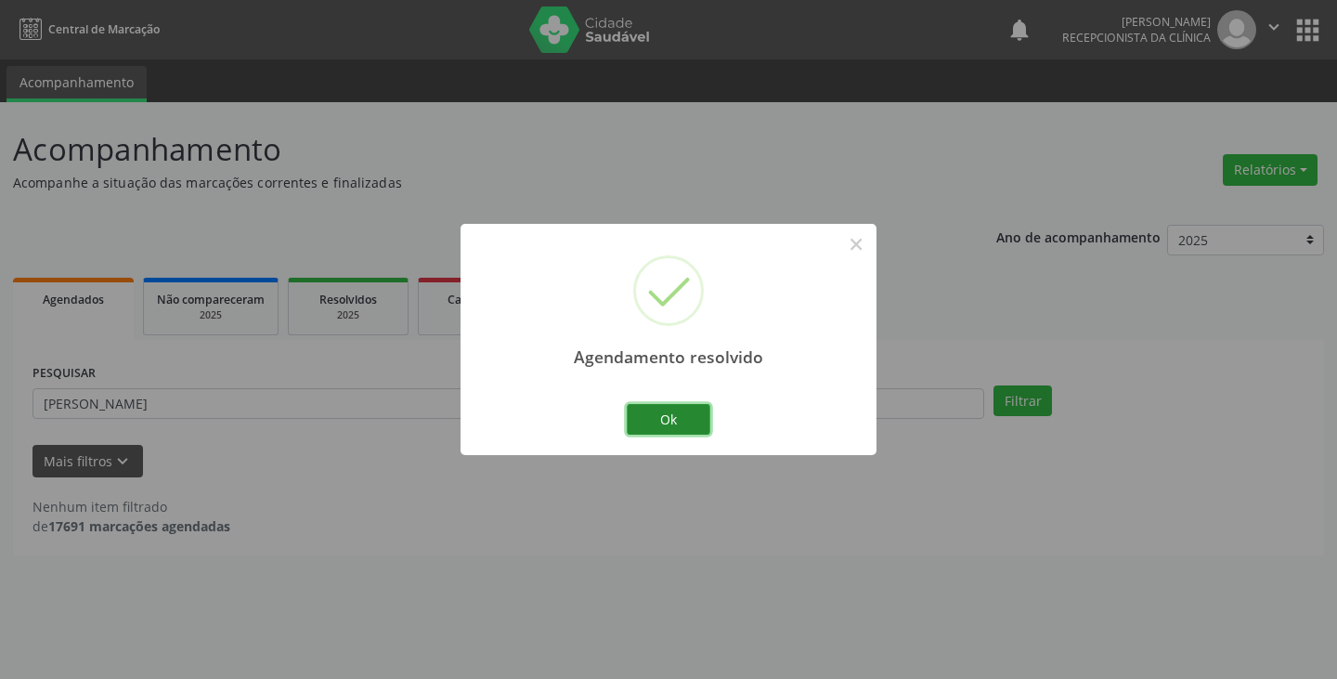
click at [682, 420] on button "Ok" at bounding box center [669, 420] width 84 height 32
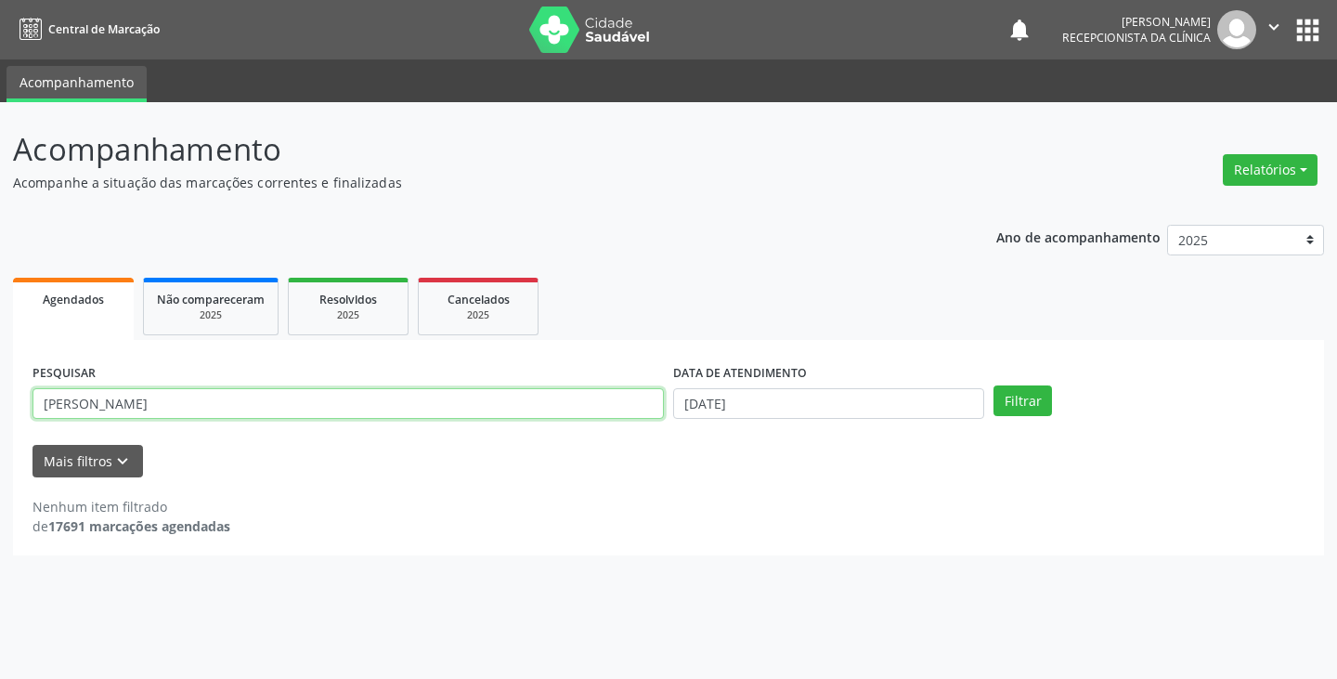
click at [547, 408] on input "[PERSON_NAME]" at bounding box center [347, 404] width 631 height 32
type input "e"
type input "benil"
click at [993, 385] on button "Filtrar" at bounding box center [1022, 401] width 58 height 32
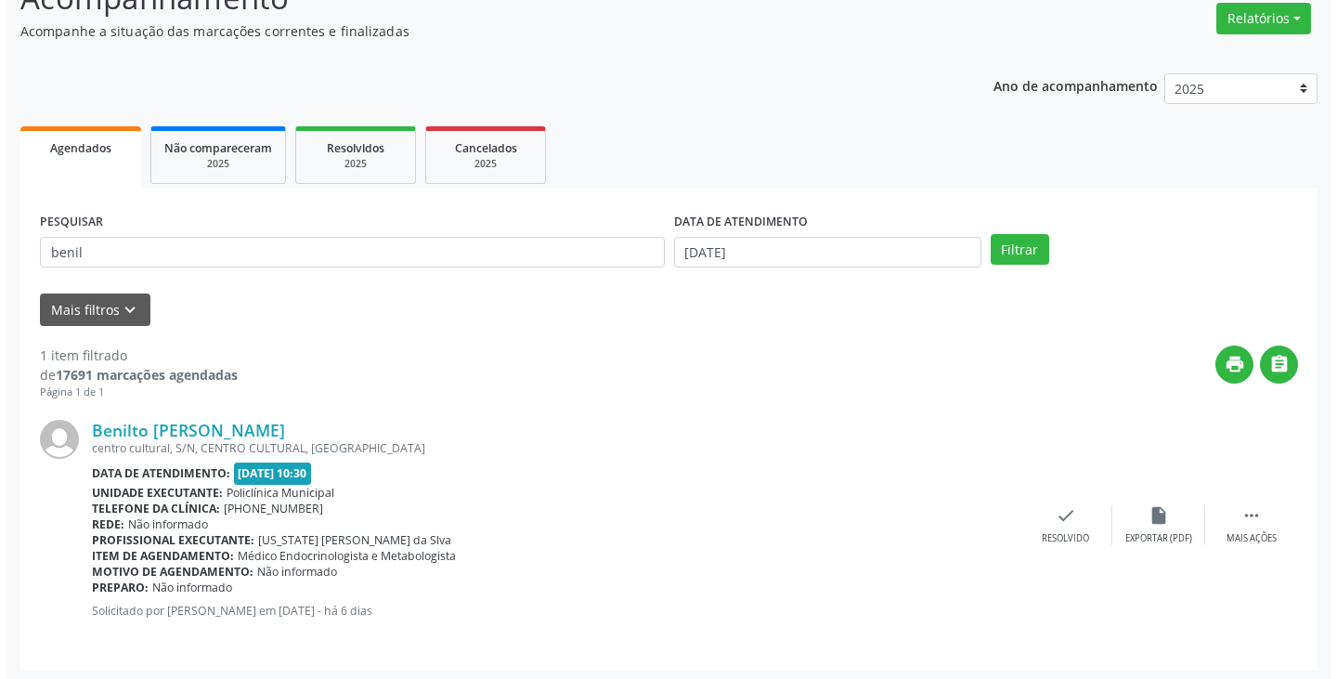
scroll to position [156, 0]
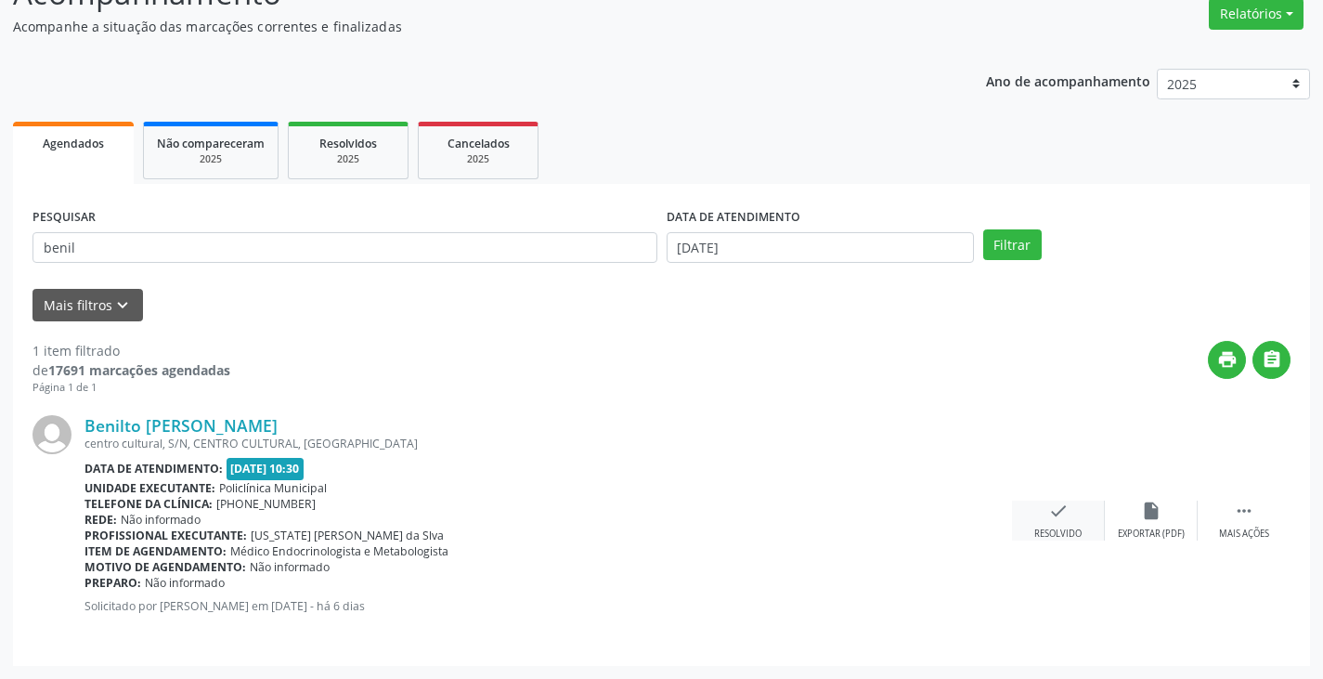
click at [1065, 512] on icon "check" at bounding box center [1058, 510] width 20 height 20
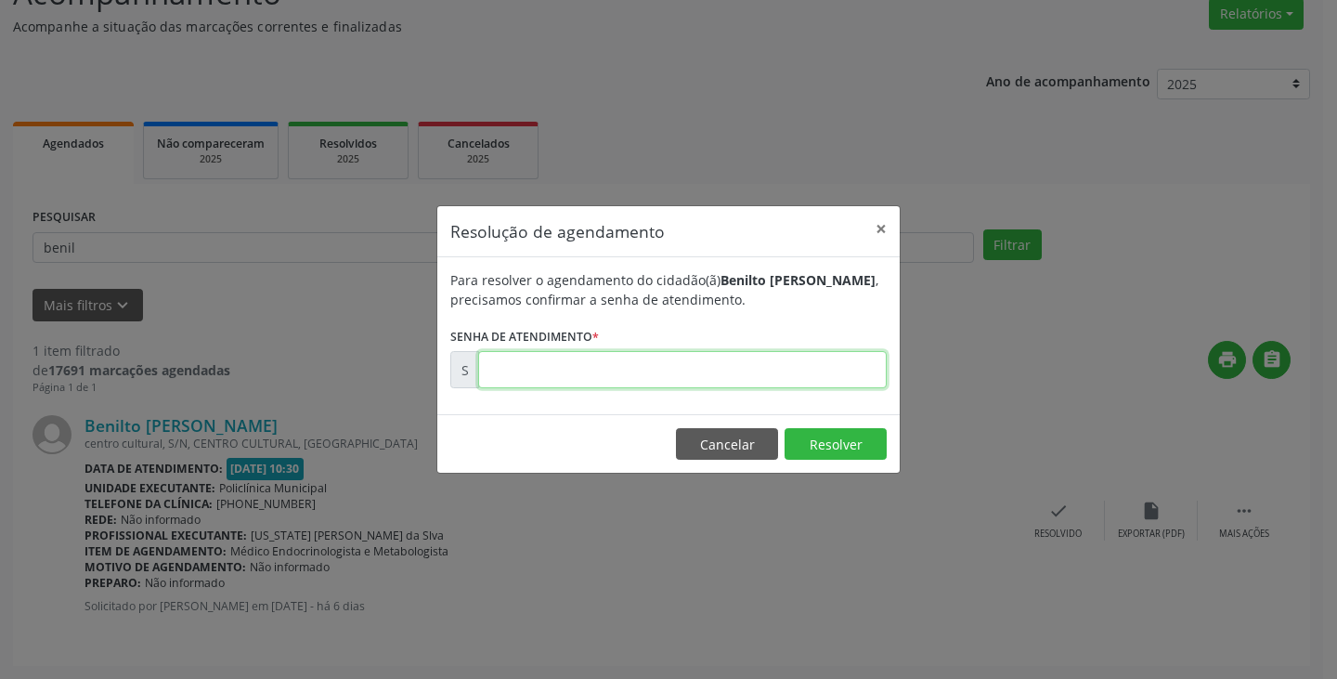
click at [765, 359] on input "text" at bounding box center [682, 369] width 408 height 37
type input "00173045"
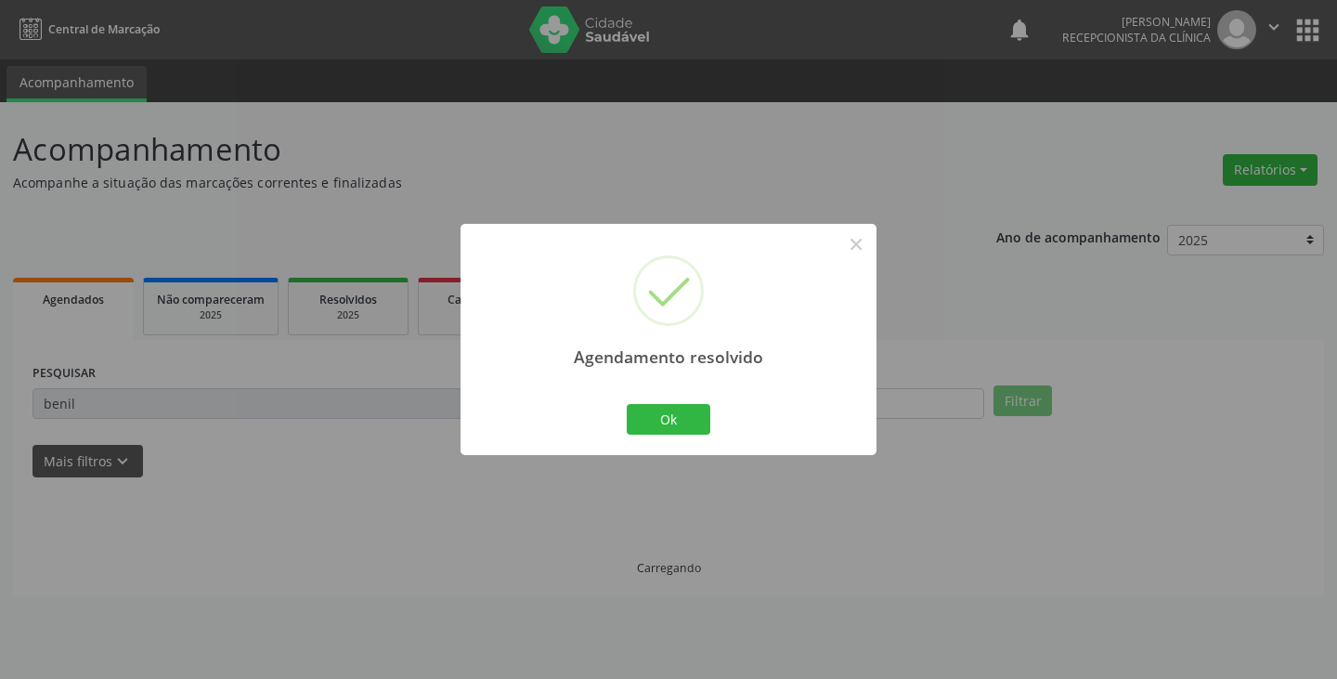
scroll to position [0, 0]
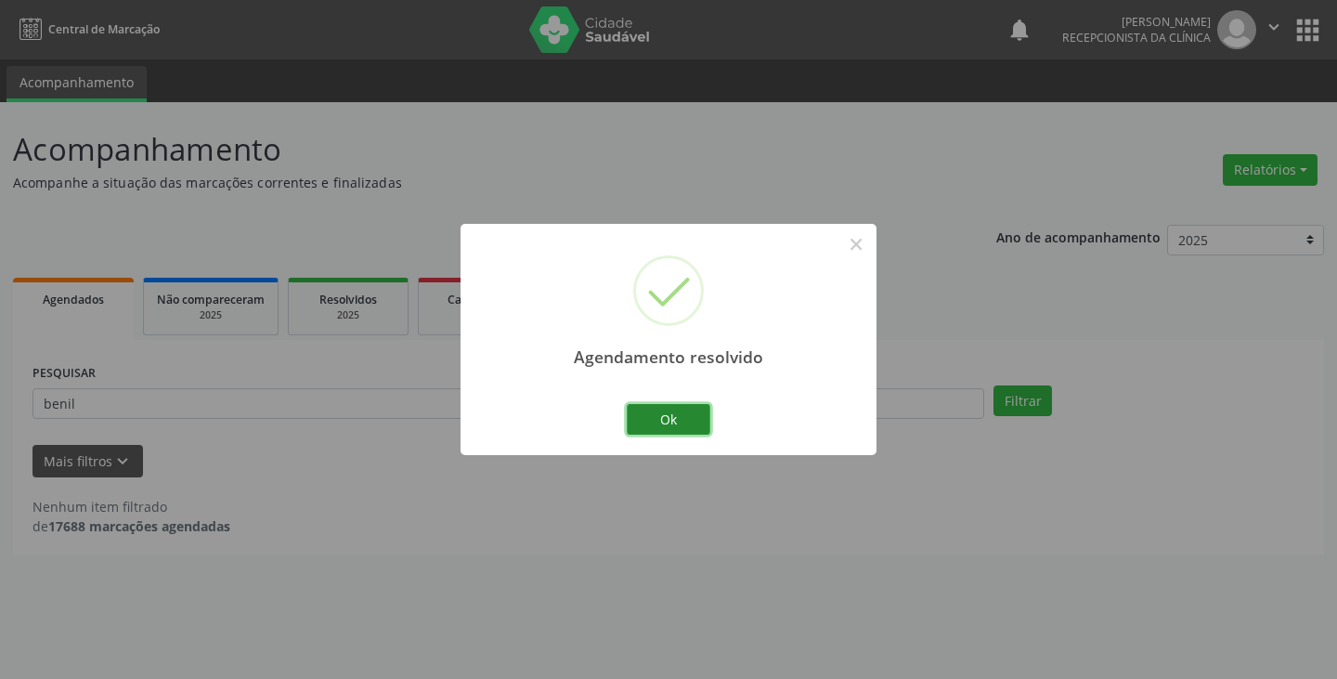
click at [680, 412] on button "Ok" at bounding box center [669, 420] width 84 height 32
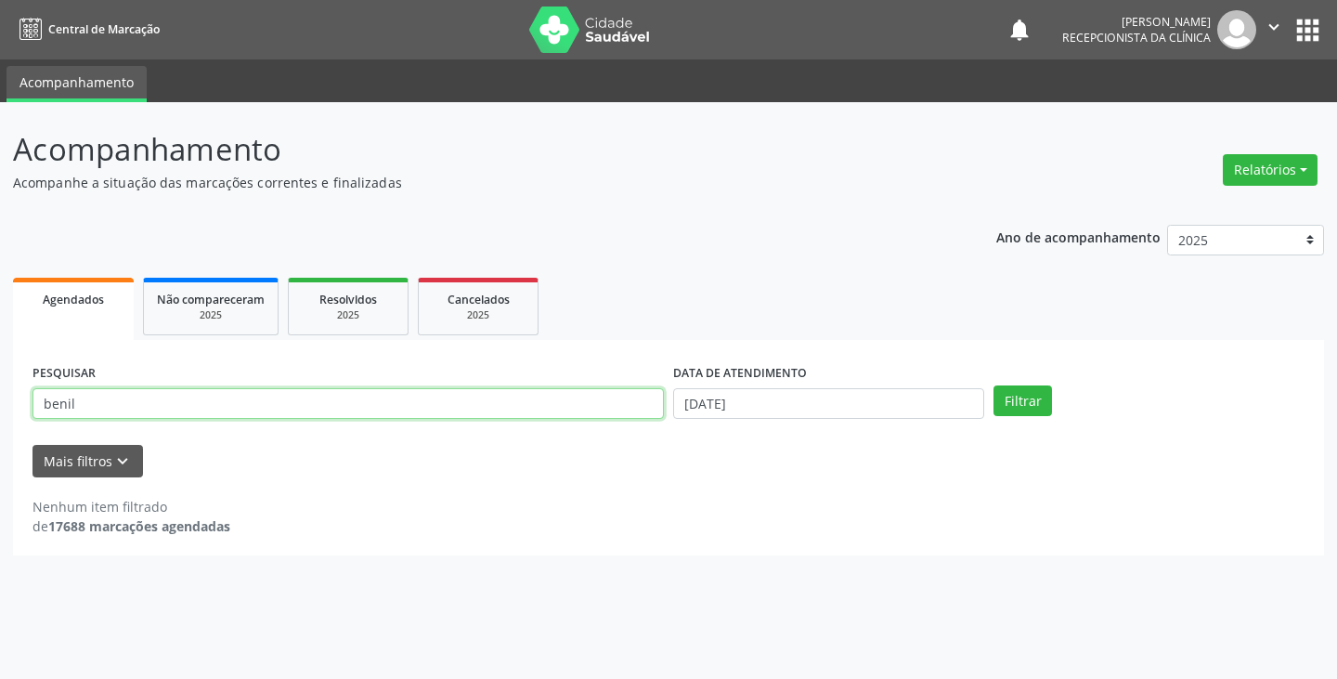
click at [633, 406] on input "benil" at bounding box center [347, 404] width 631 height 32
type input "b"
click at [993, 385] on button "Filtrar" at bounding box center [1022, 401] width 58 height 32
click at [597, 404] on input "roz" at bounding box center [347, 404] width 631 height 32
type input "rozi"
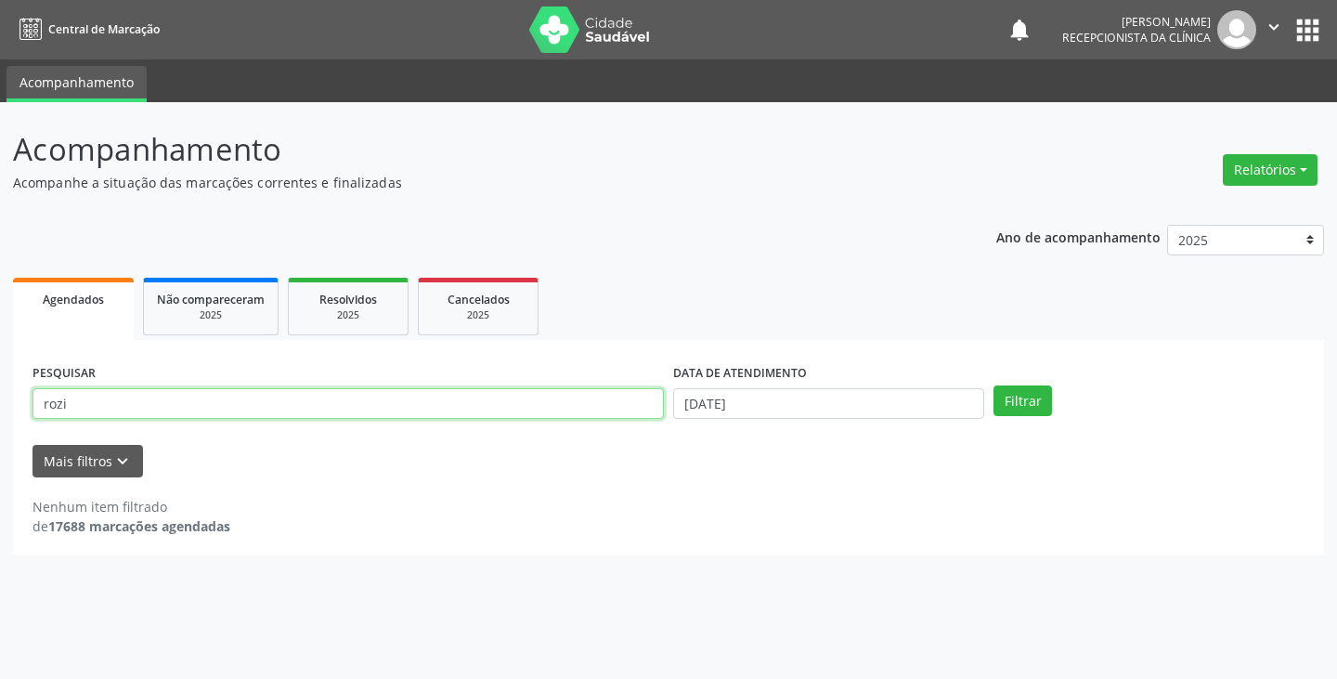
click at [993, 385] on button "Filtrar" at bounding box center [1022, 401] width 58 height 32
